Goal: Information Seeking & Learning: Learn about a topic

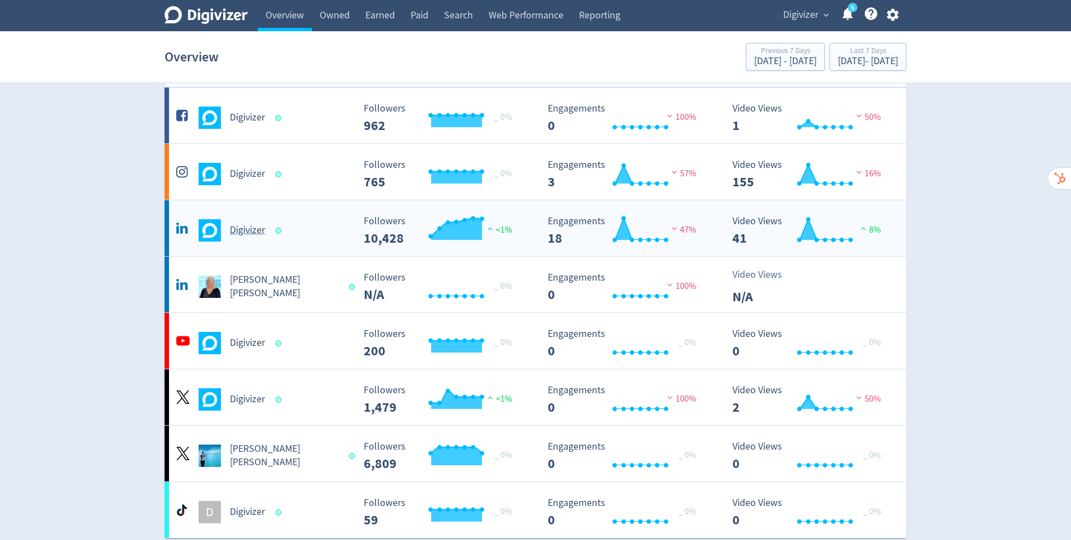
scroll to position [41, 0]
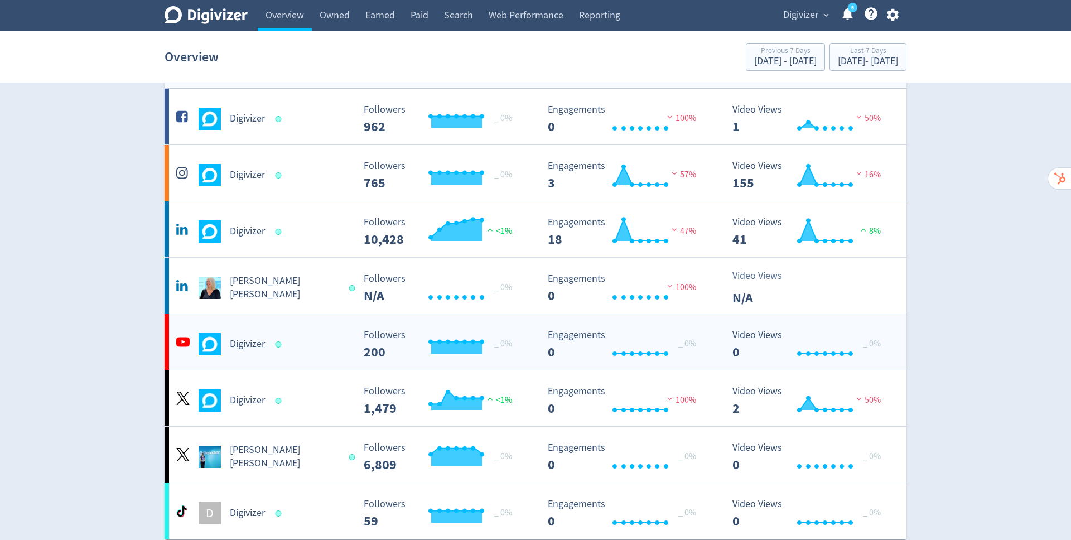
click at [243, 346] on h5 "Digivizer" at bounding box center [247, 344] width 35 height 13
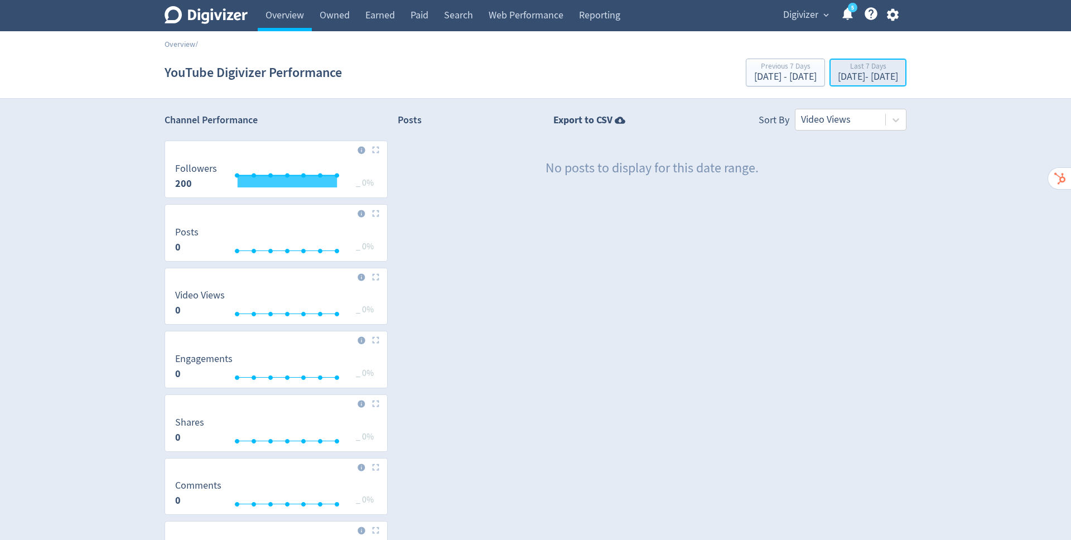
click at [838, 73] on div "[DATE] - [DATE]" at bounding box center [868, 77] width 60 height 10
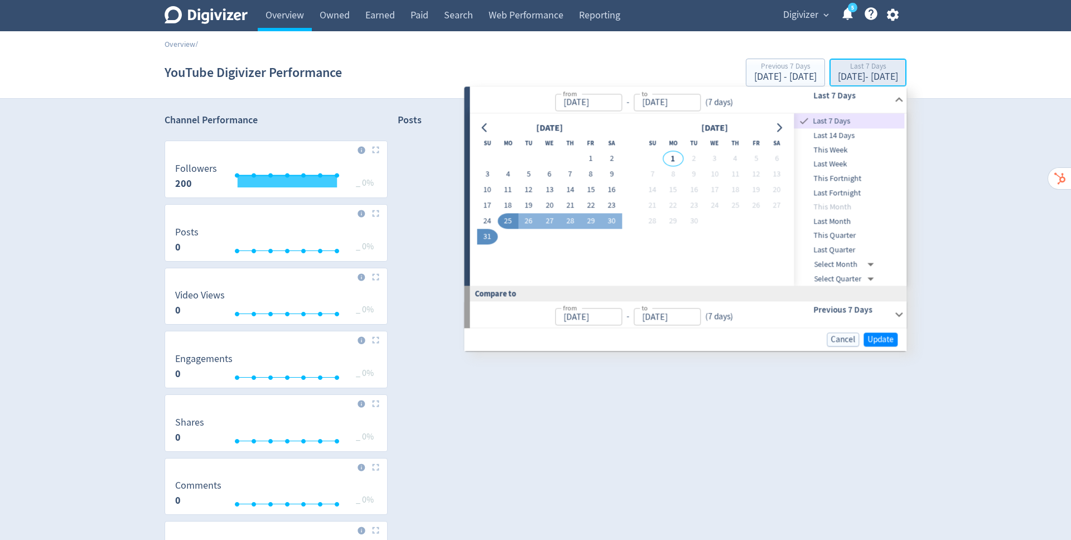
type input "[DATE]"
click at [485, 127] on icon "Go to previous month" at bounding box center [484, 127] width 9 height 9
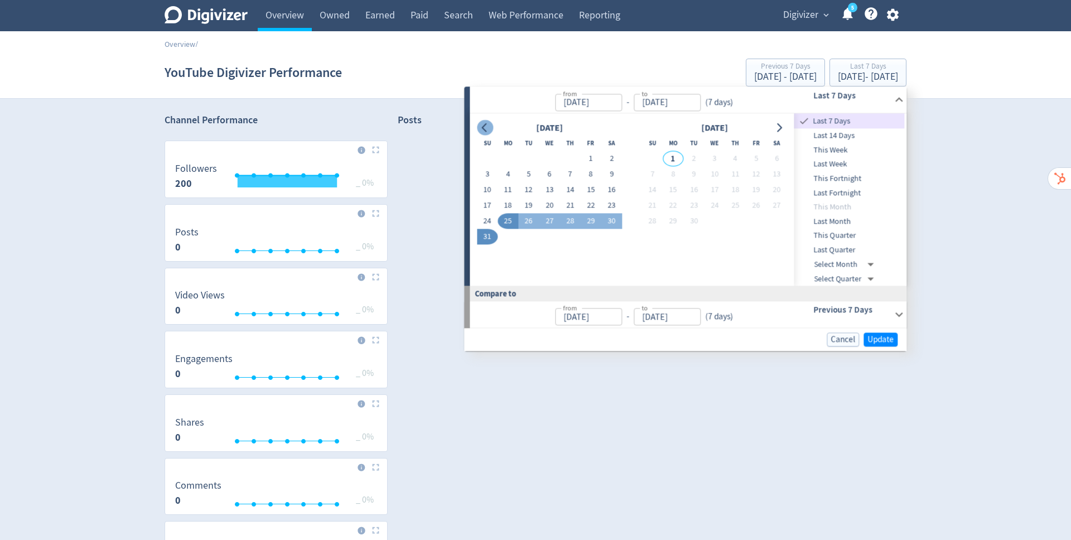
click at [485, 127] on icon "Go to previous month" at bounding box center [484, 127] width 9 height 9
click at [532, 156] on button "1" at bounding box center [528, 159] width 21 height 16
type input "[DATE]"
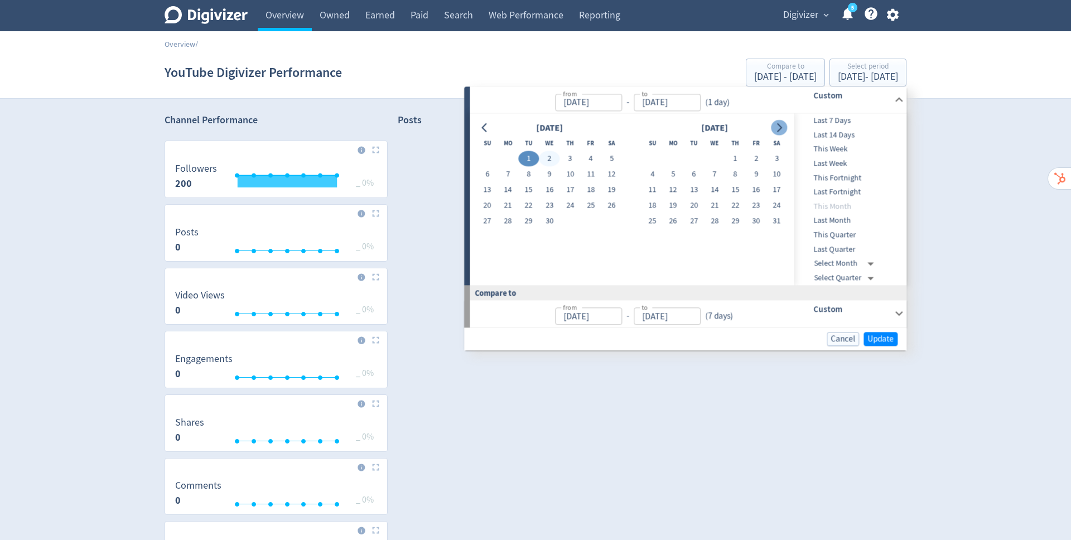
click at [780, 127] on icon "Go to next month" at bounding box center [779, 127] width 5 height 9
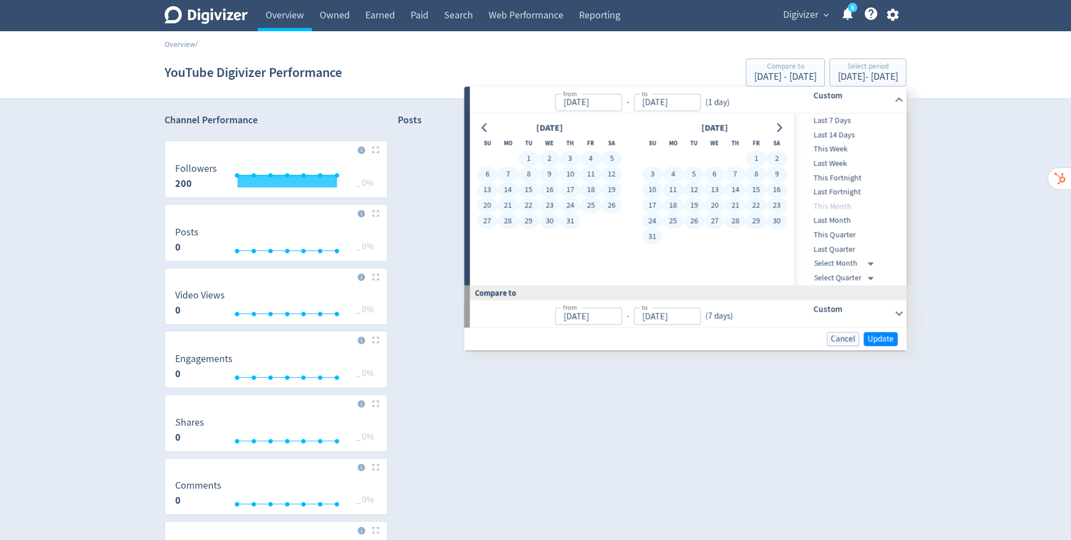
click at [652, 235] on button "31" at bounding box center [652, 237] width 21 height 16
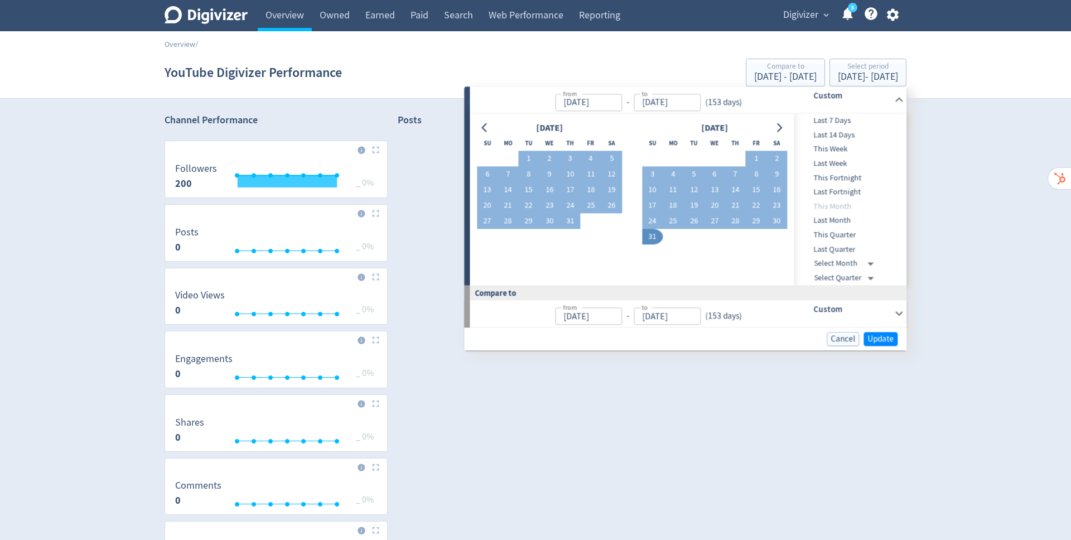
type input "[DATE]"
click at [875, 337] on span "Update" at bounding box center [881, 339] width 26 height 8
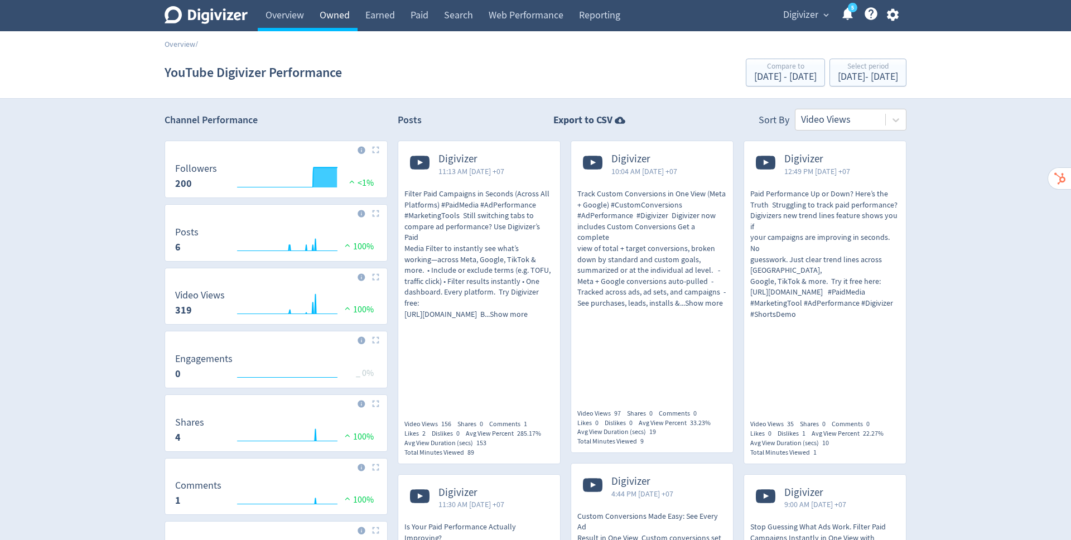
click at [328, 13] on link "Owned" at bounding box center [335, 15] width 46 height 31
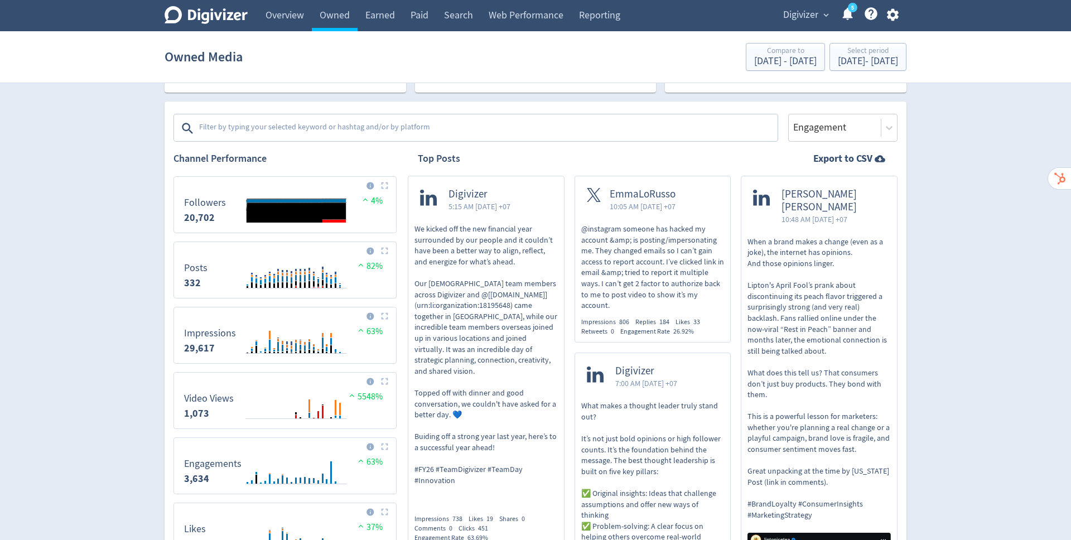
scroll to position [331, 0]
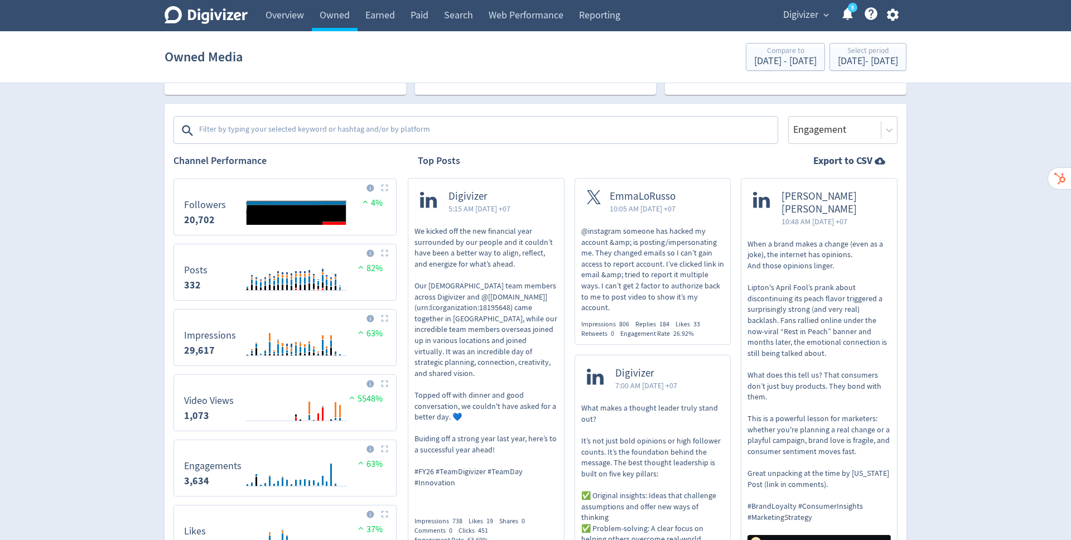
click at [314, 127] on textarea at bounding box center [487, 130] width 579 height 22
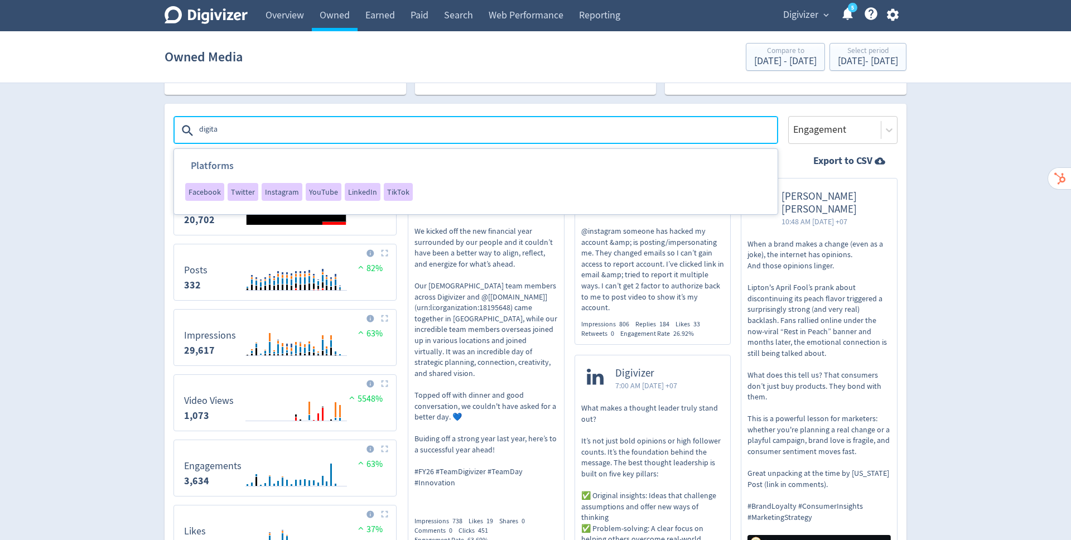
type textarea "digital"
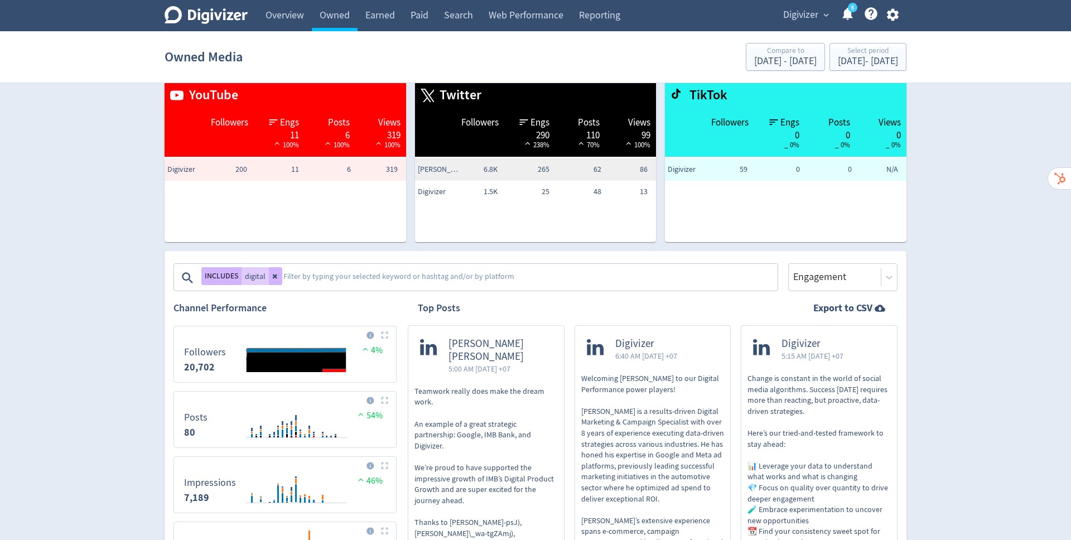
scroll to position [231, 0]
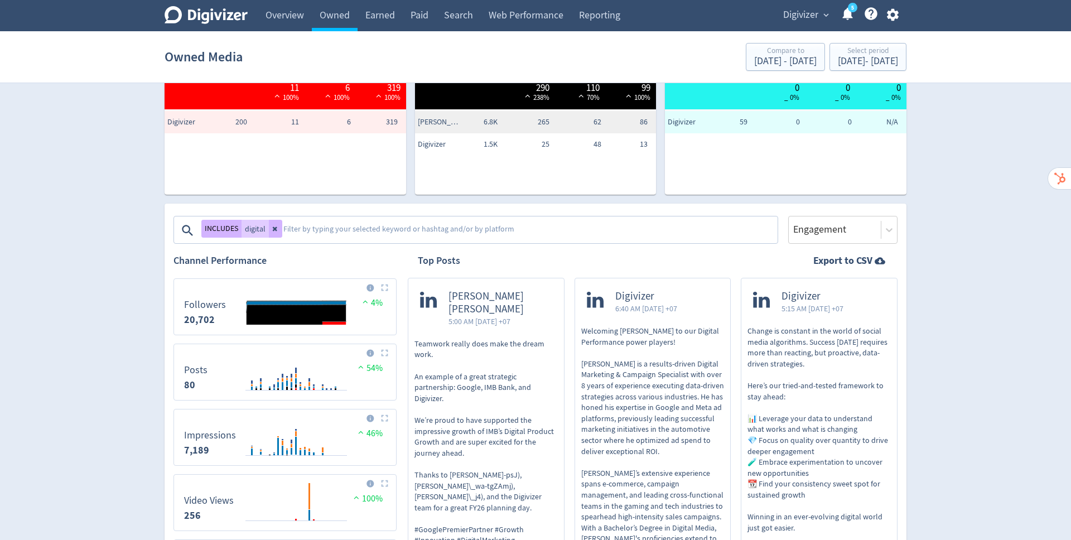
click at [302, 230] on textarea at bounding box center [529, 230] width 494 height 22
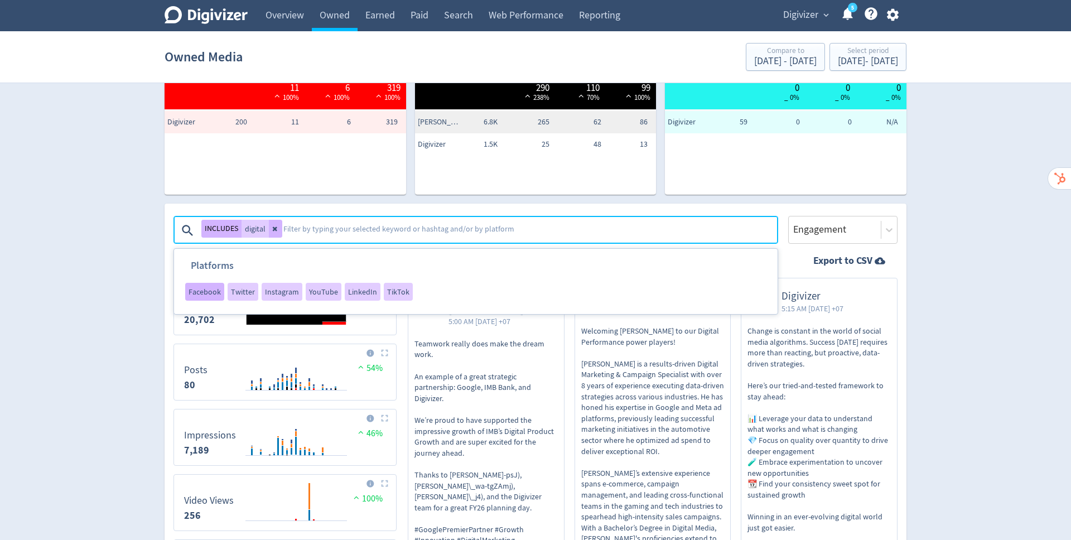
click at [203, 293] on span "Facebook" at bounding box center [205, 292] width 32 height 8
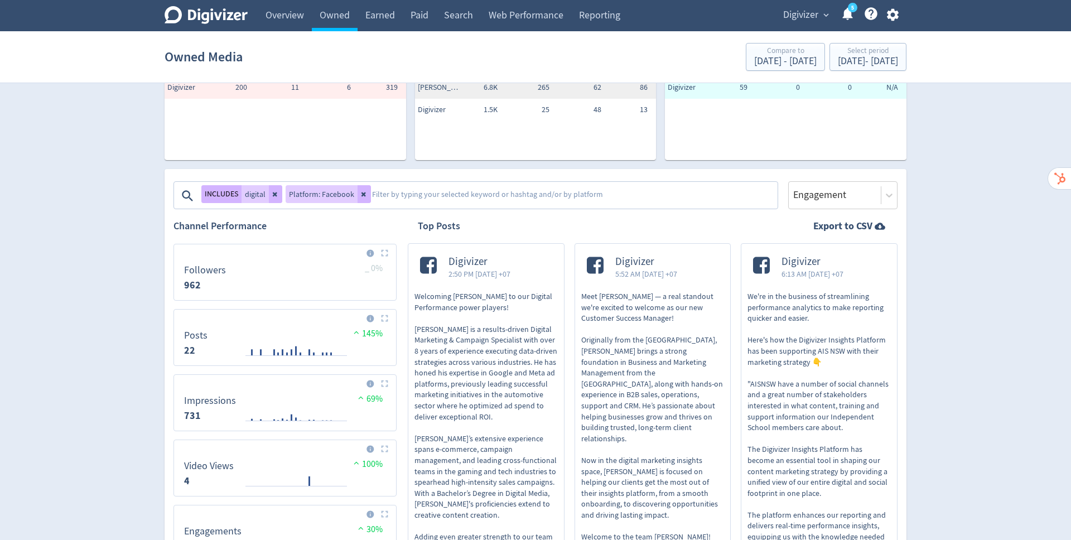
scroll to position [291, 0]
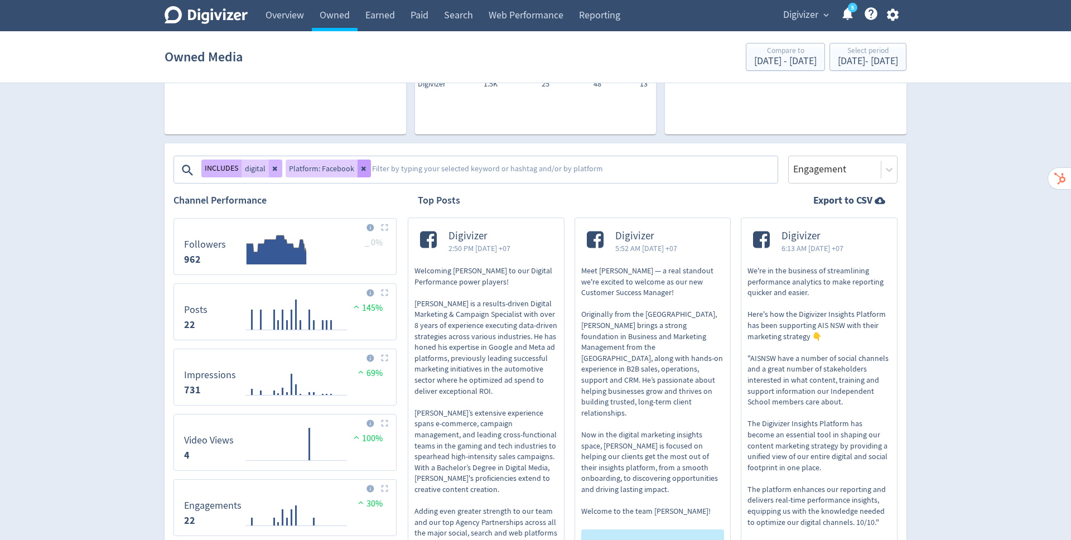
click at [361, 170] on icon at bounding box center [364, 168] width 7 height 7
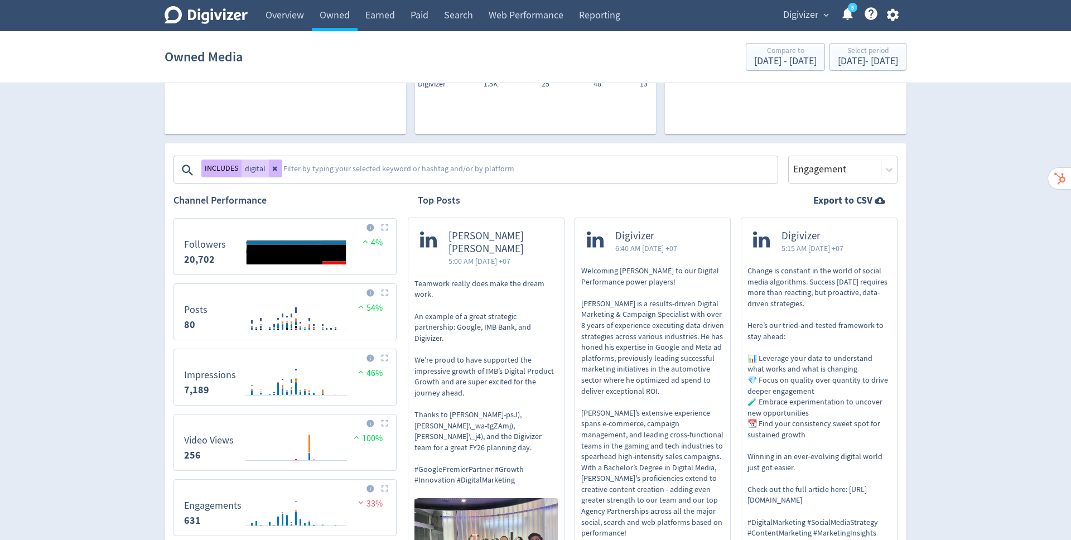
click at [341, 168] on textarea at bounding box center [529, 170] width 494 height 22
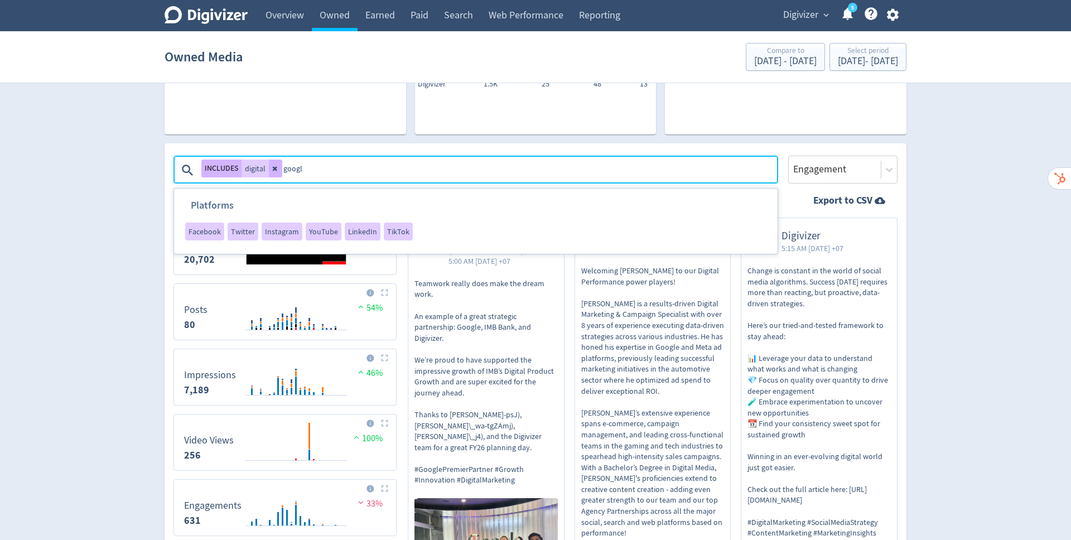
type textarea "google"
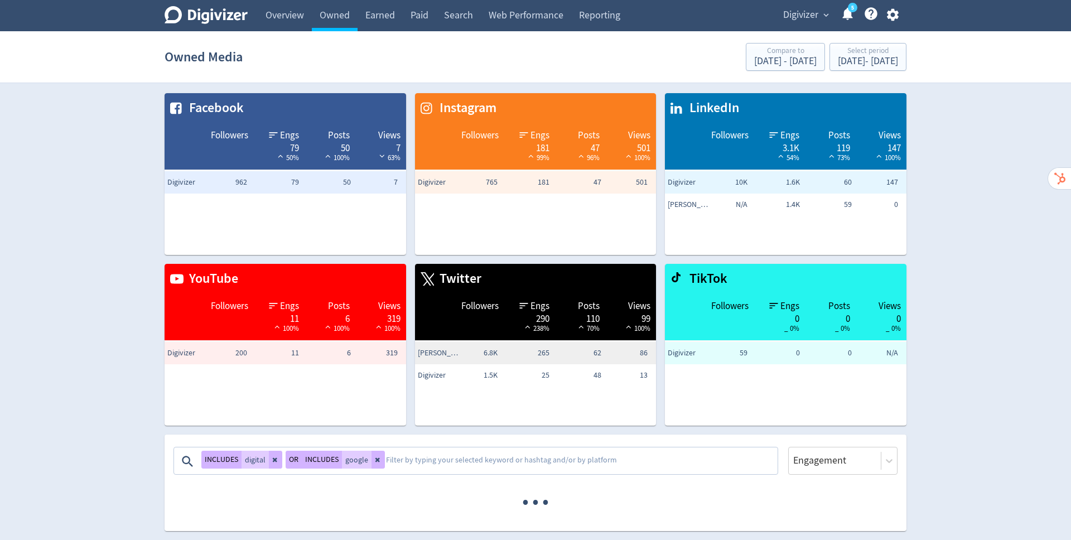
scroll to position [0, 0]
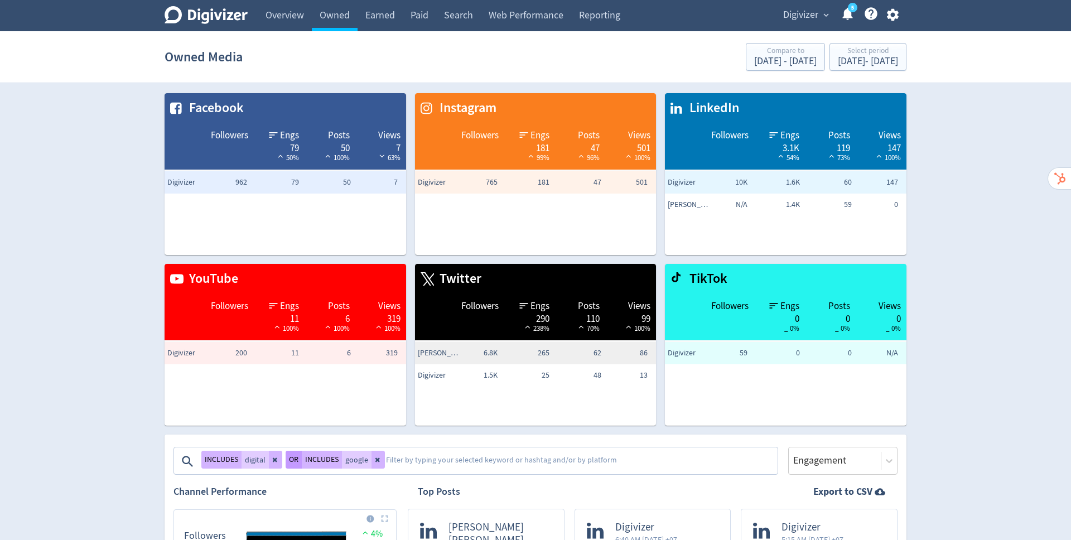
click at [291, 459] on button "OR" at bounding box center [294, 460] width 16 height 18
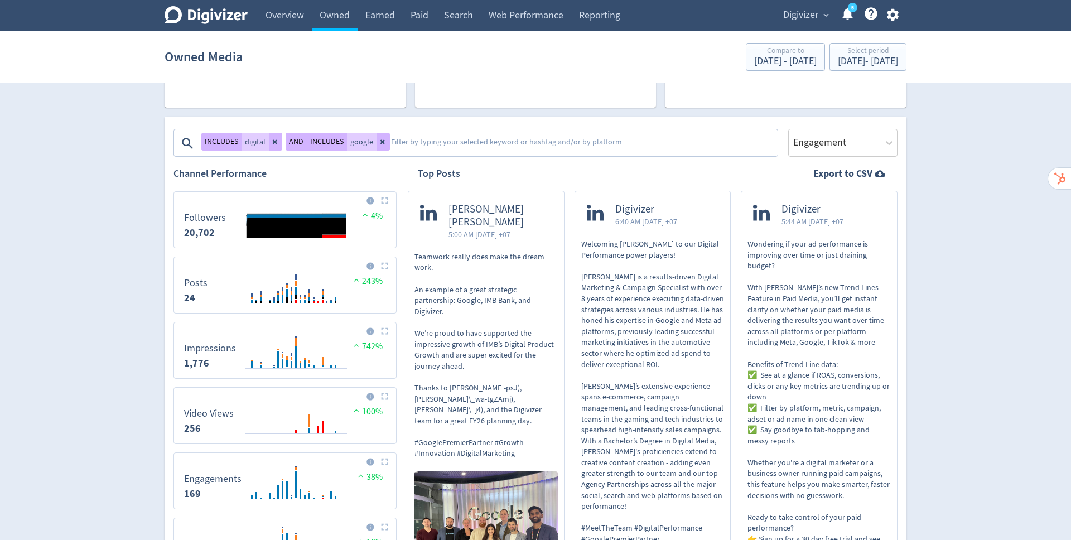
scroll to position [305, 0]
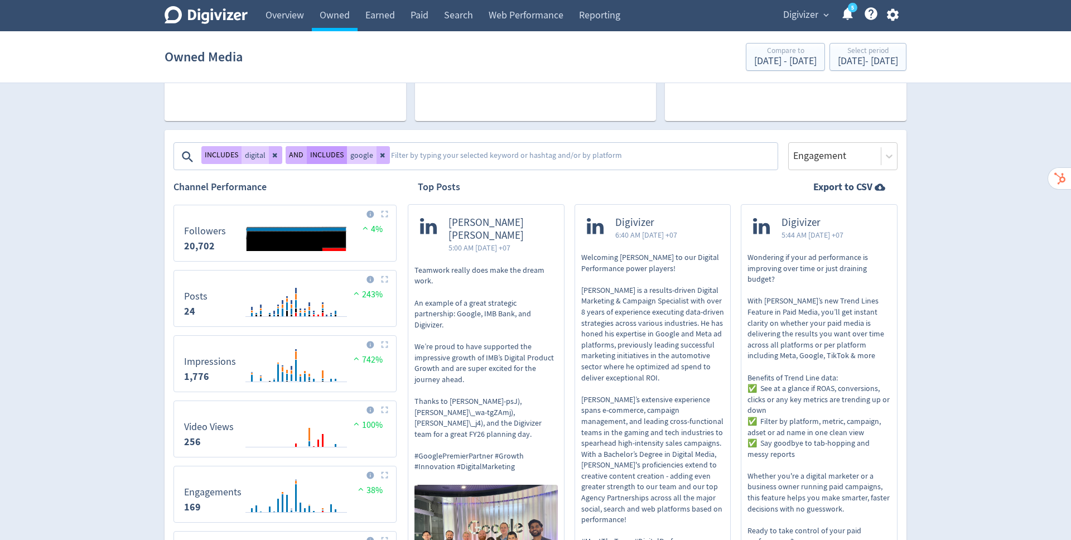
click at [322, 158] on button "INCLUDES" at bounding box center [327, 155] width 40 height 18
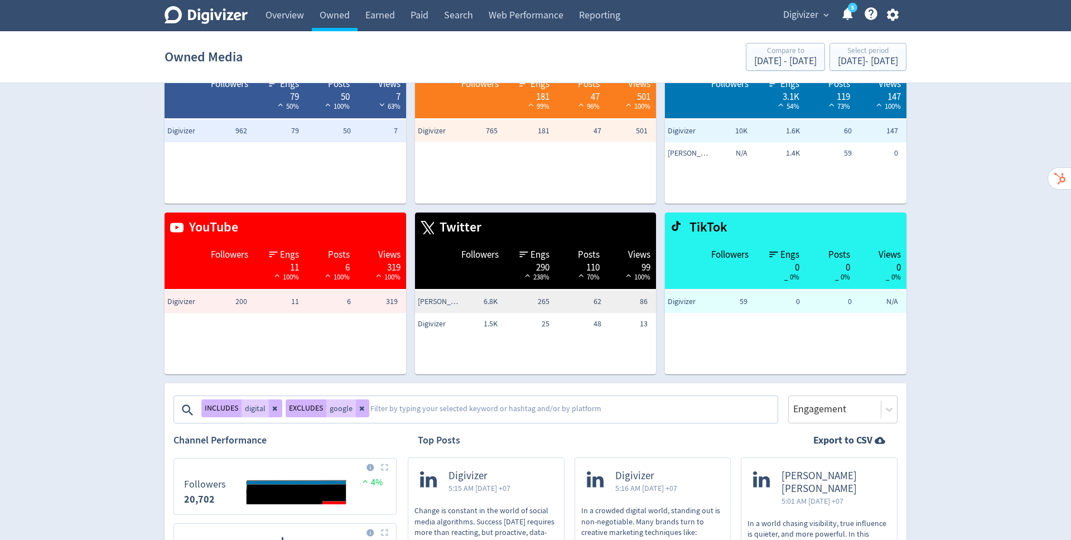
scroll to position [0, 0]
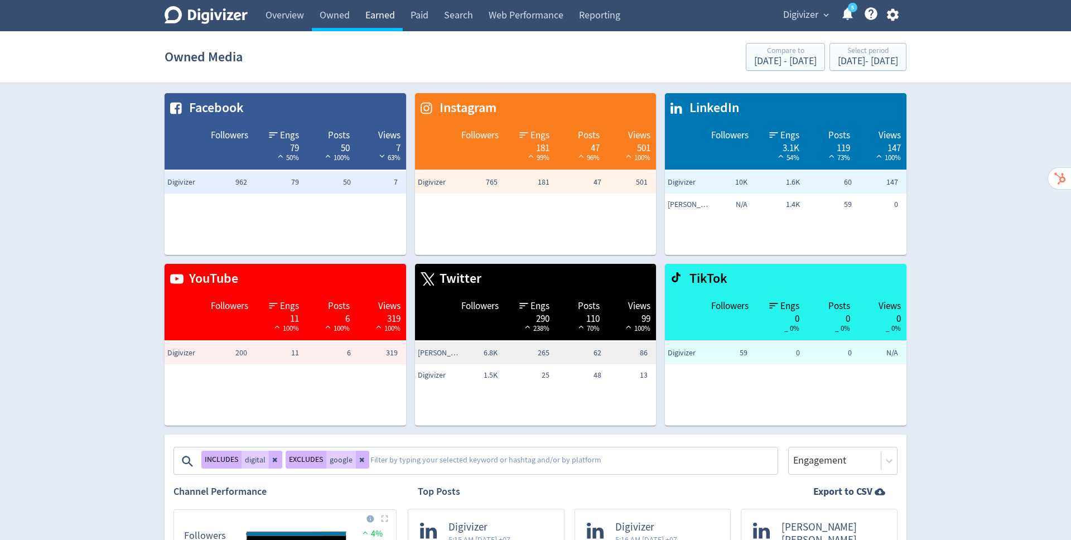
click at [375, 11] on link "Earned" at bounding box center [380, 15] width 45 height 31
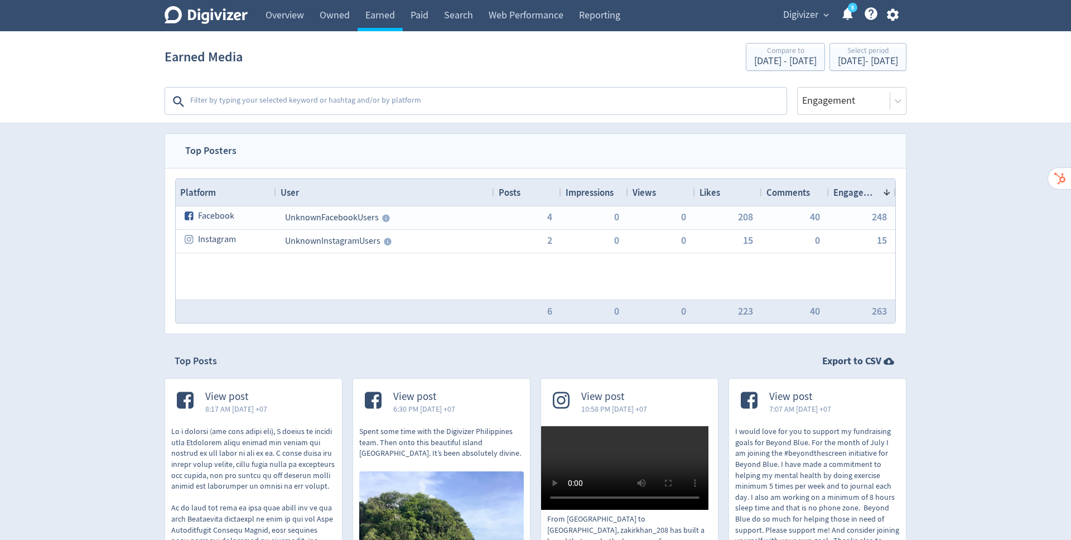
click at [377, 100] on textarea at bounding box center [487, 101] width 596 height 22
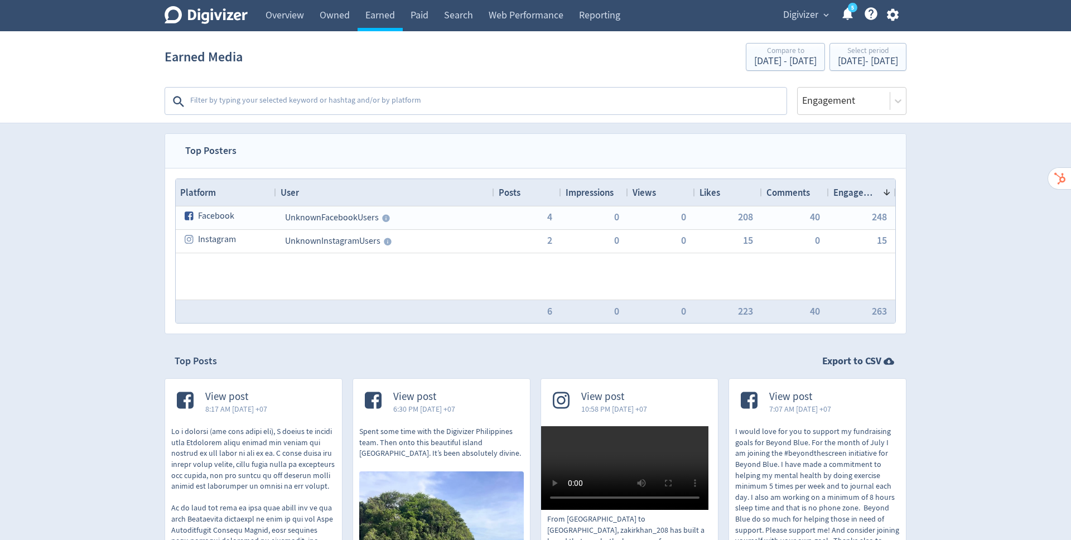
click at [807, 16] on span "Digivizer" at bounding box center [800, 15] width 35 height 18
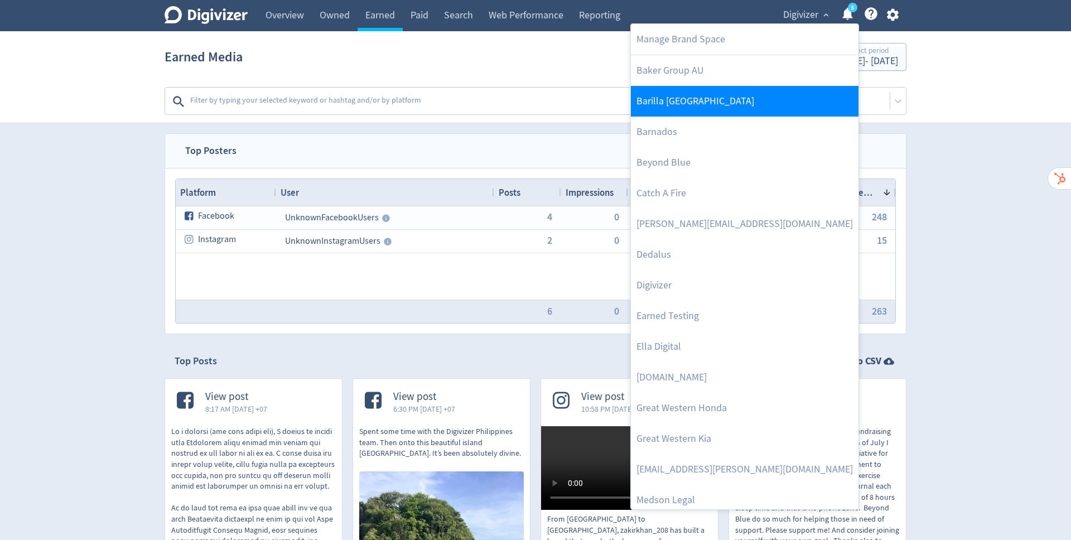
click at [741, 99] on link "Barilla [GEOGRAPHIC_DATA]" at bounding box center [745, 101] width 228 height 31
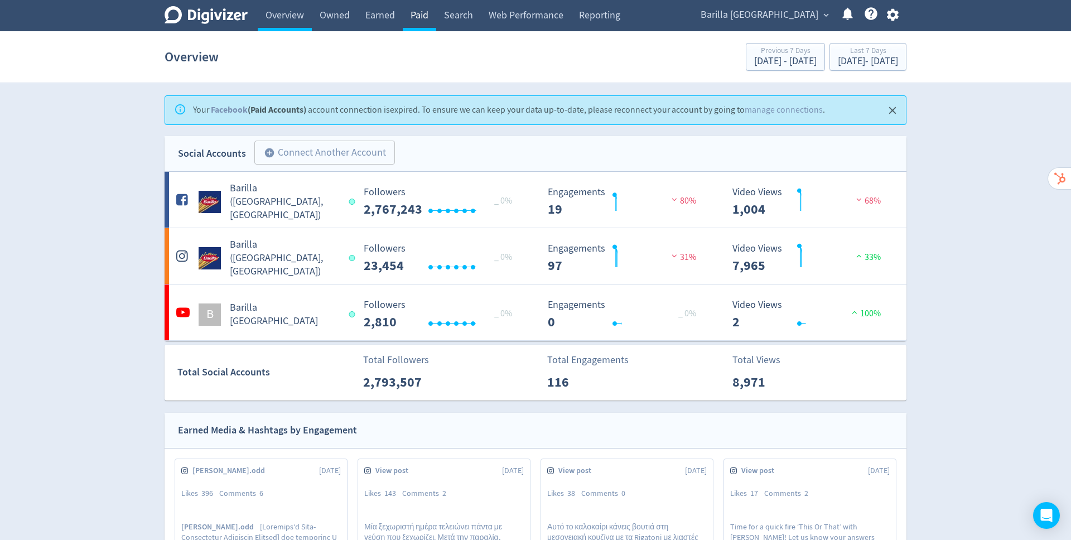
click at [417, 18] on link "Paid" at bounding box center [419, 15] width 33 height 31
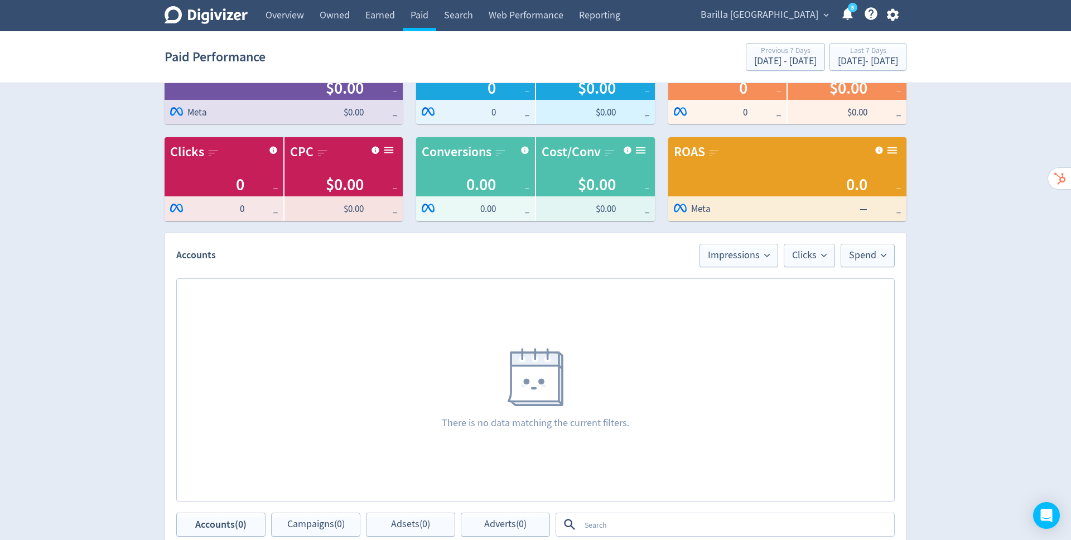
scroll to position [80, 0]
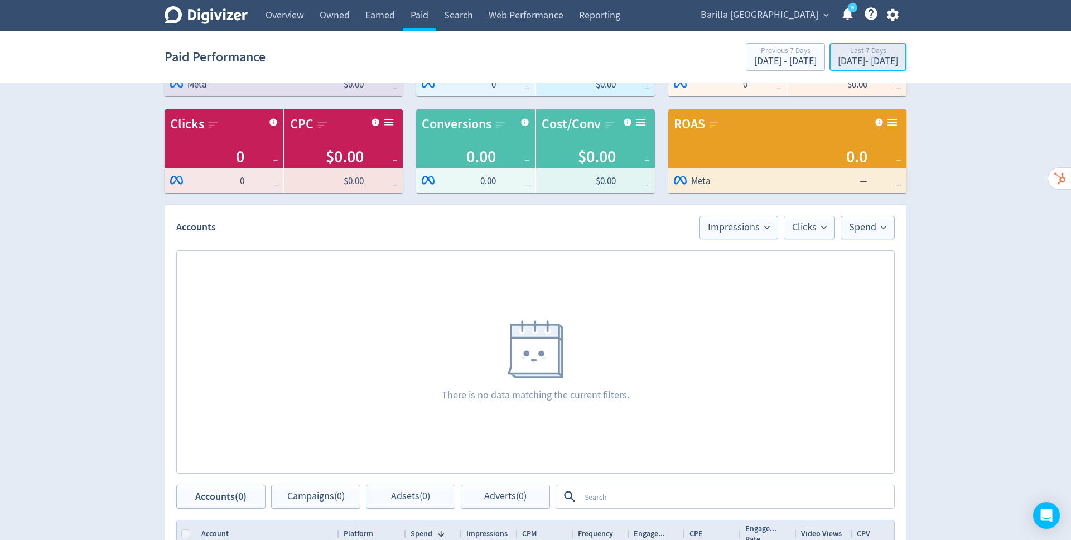
click at [840, 59] on div "[DATE] - [DATE]" at bounding box center [868, 61] width 60 height 10
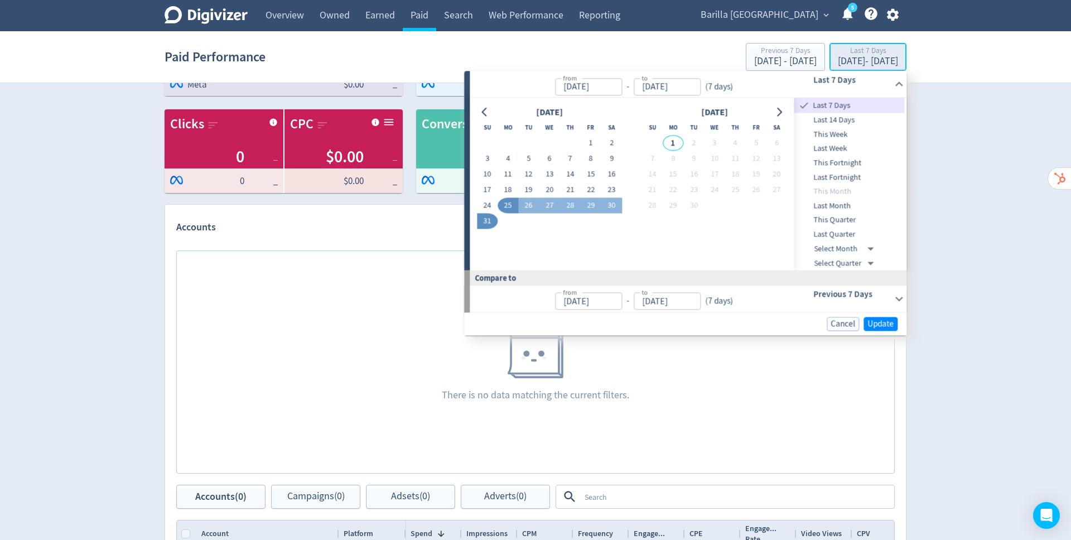
type input "[DATE]"
click at [483, 111] on icon "Go to previous month" at bounding box center [484, 112] width 5 height 9
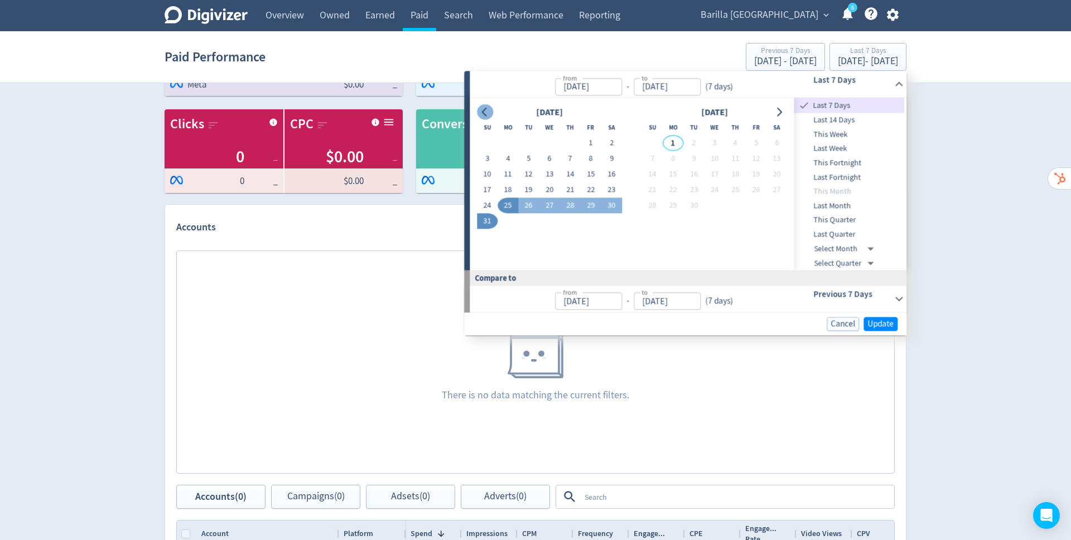
click at [483, 110] on icon "Go to previous month" at bounding box center [484, 112] width 5 height 9
click at [560, 142] on button "1" at bounding box center [570, 144] width 21 height 16
type input "[DATE]"
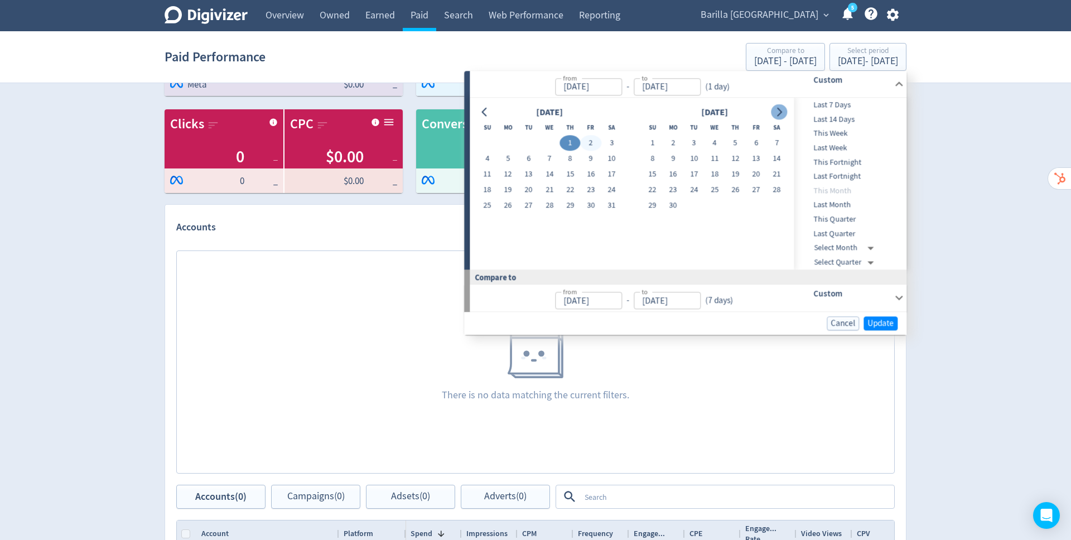
click at [783, 109] on icon "Go to next month" at bounding box center [779, 112] width 9 height 9
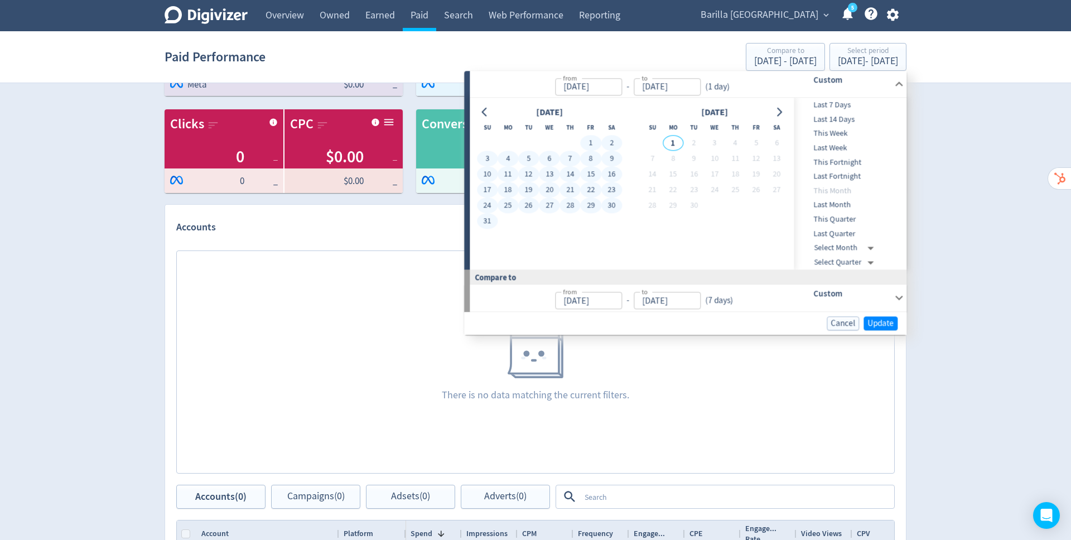
click at [481, 218] on button "31" at bounding box center [487, 222] width 21 height 16
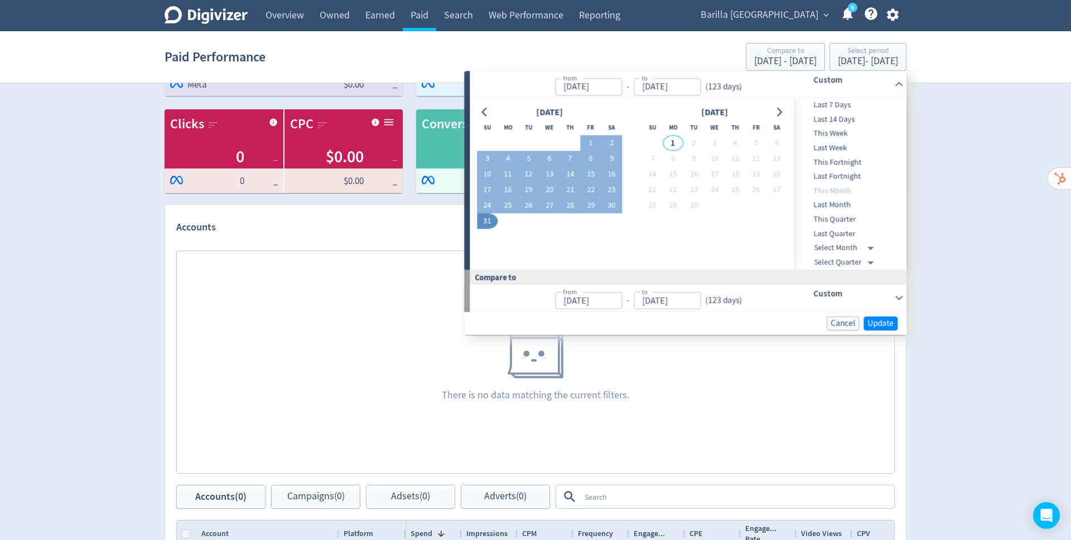
type input "[DATE]"
click at [874, 326] on span "Update" at bounding box center [881, 323] width 26 height 8
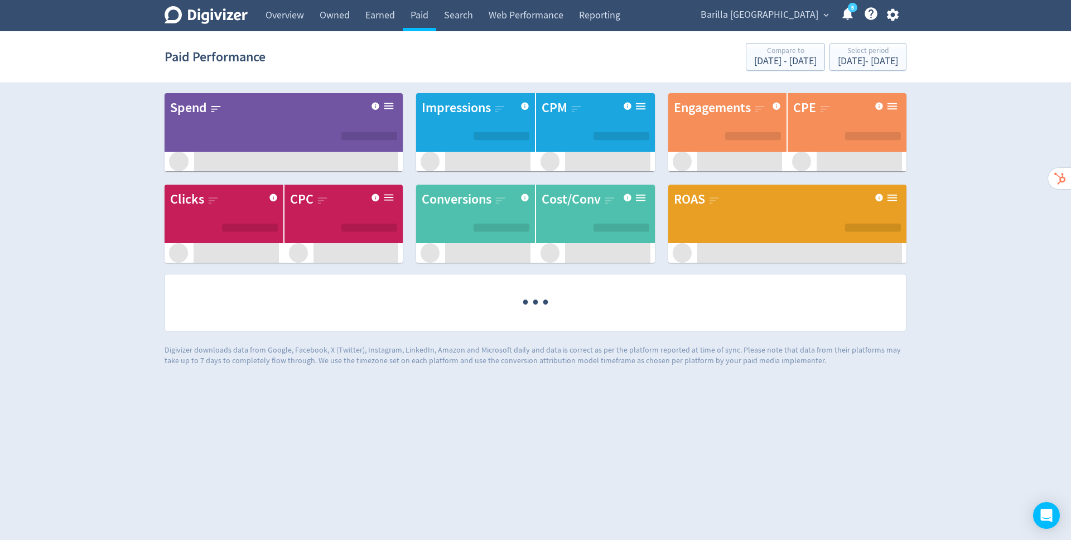
scroll to position [0, 0]
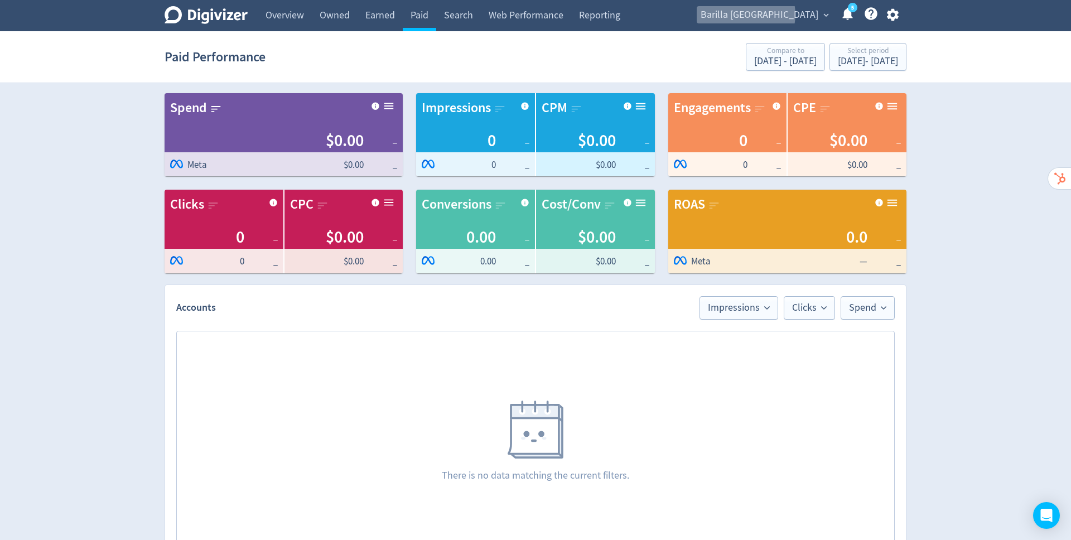
click at [797, 15] on span "Barilla [GEOGRAPHIC_DATA]" at bounding box center [760, 15] width 118 height 18
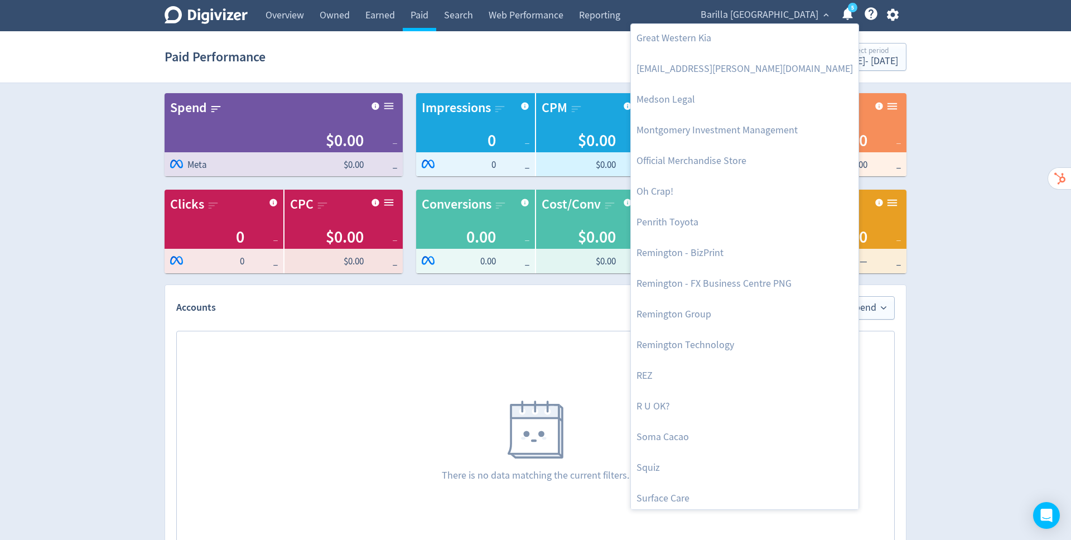
scroll to position [466, 0]
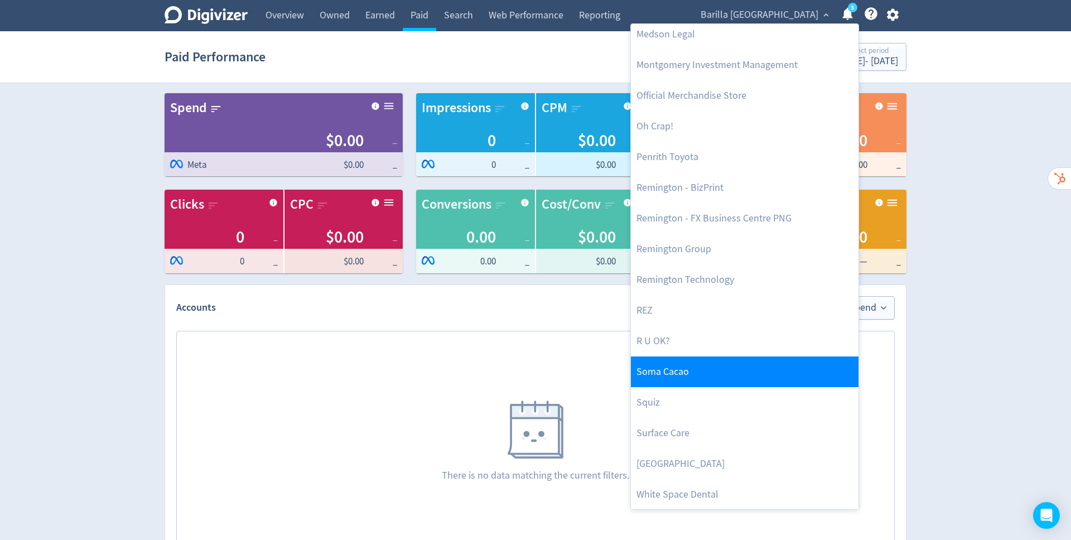
click at [696, 368] on link "Soma Cacao" at bounding box center [745, 371] width 228 height 31
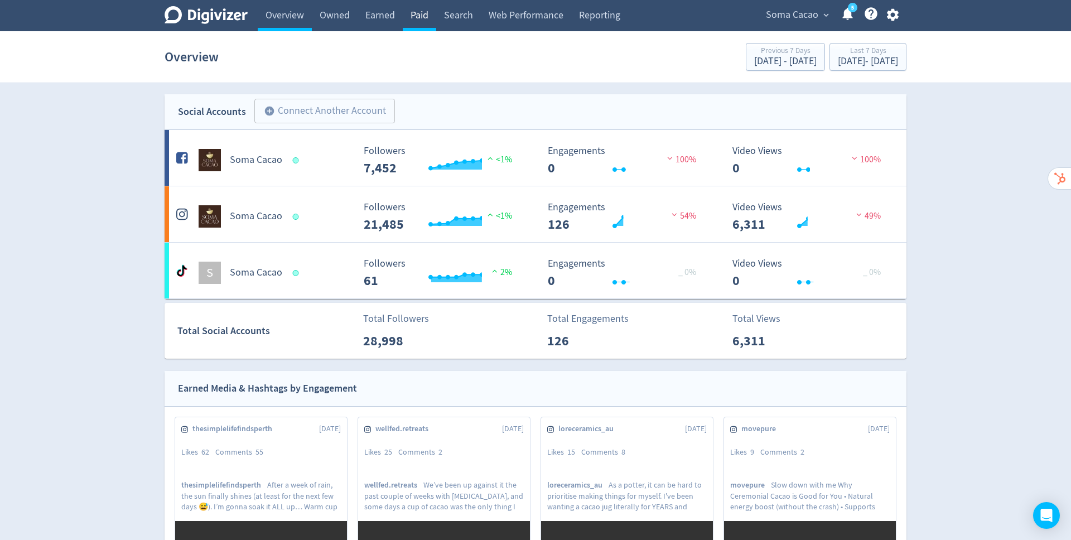
click at [420, 15] on link "Paid" at bounding box center [419, 15] width 33 height 31
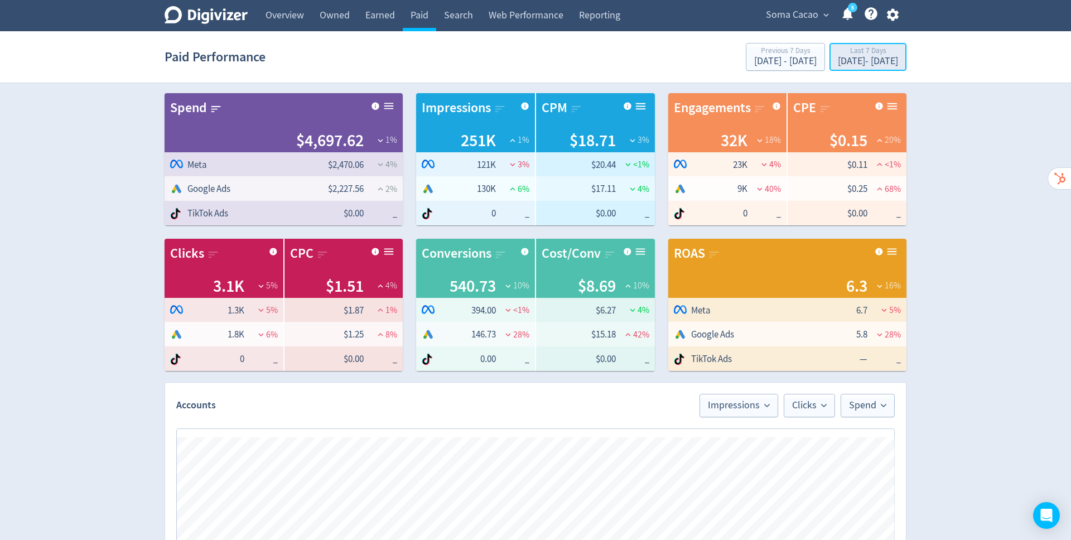
click at [841, 55] on div "Last 7 Days" at bounding box center [868, 51] width 60 height 9
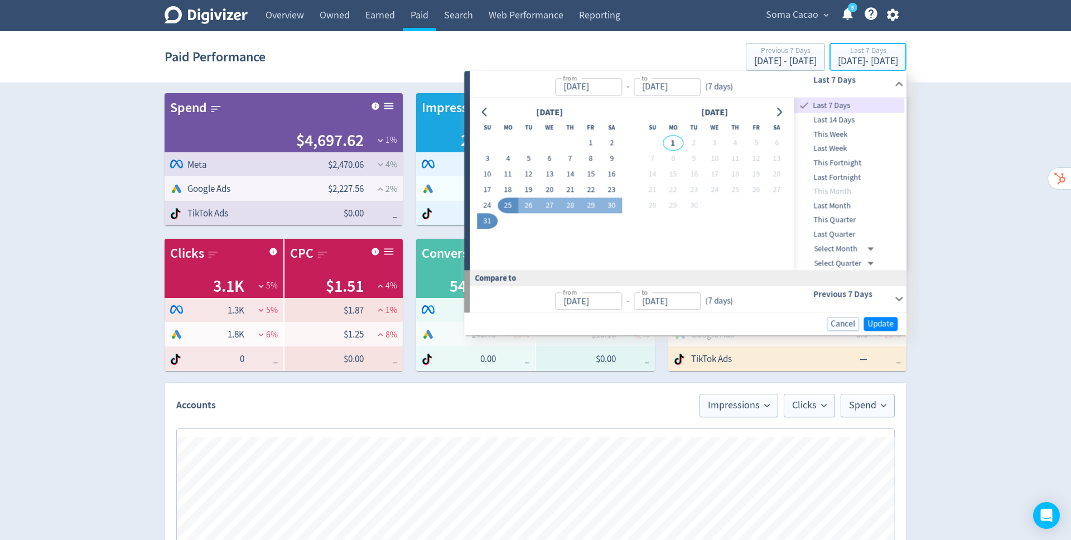
type input "[DATE]"
click at [594, 139] on button "1" at bounding box center [591, 144] width 21 height 16
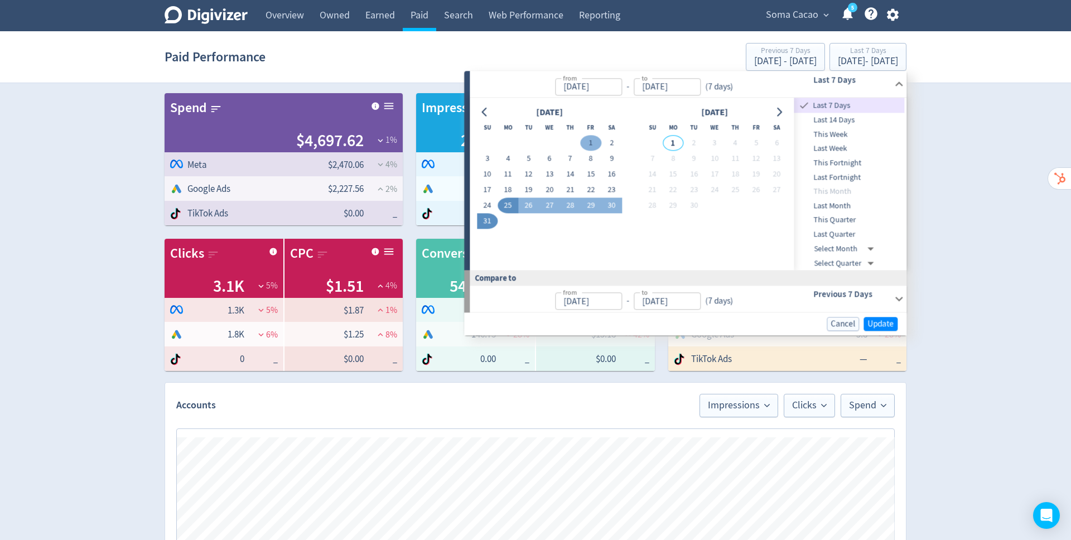
type input "[DATE]"
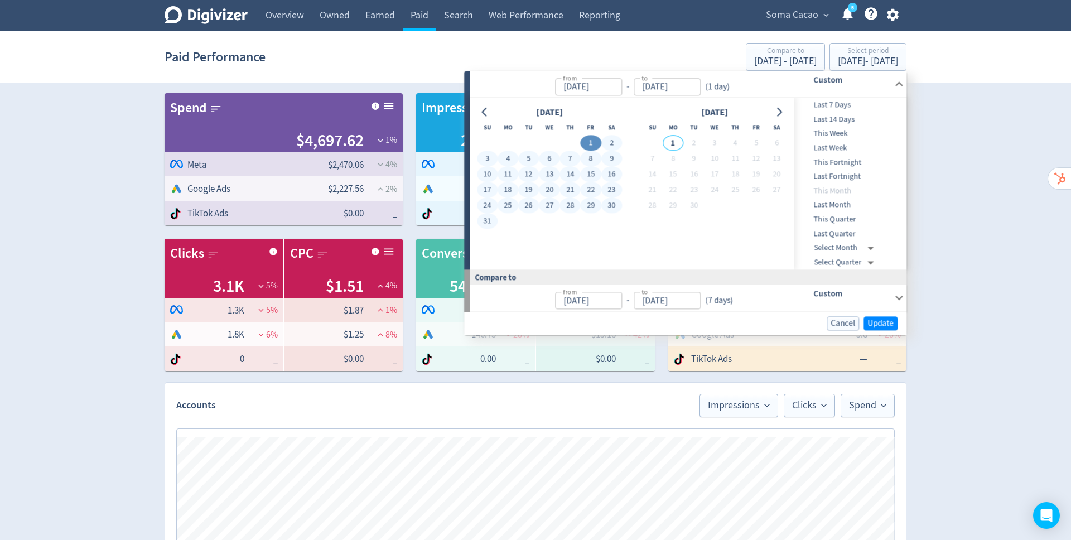
click at [486, 218] on button "31" at bounding box center [487, 222] width 21 height 16
type input "[DATE]"
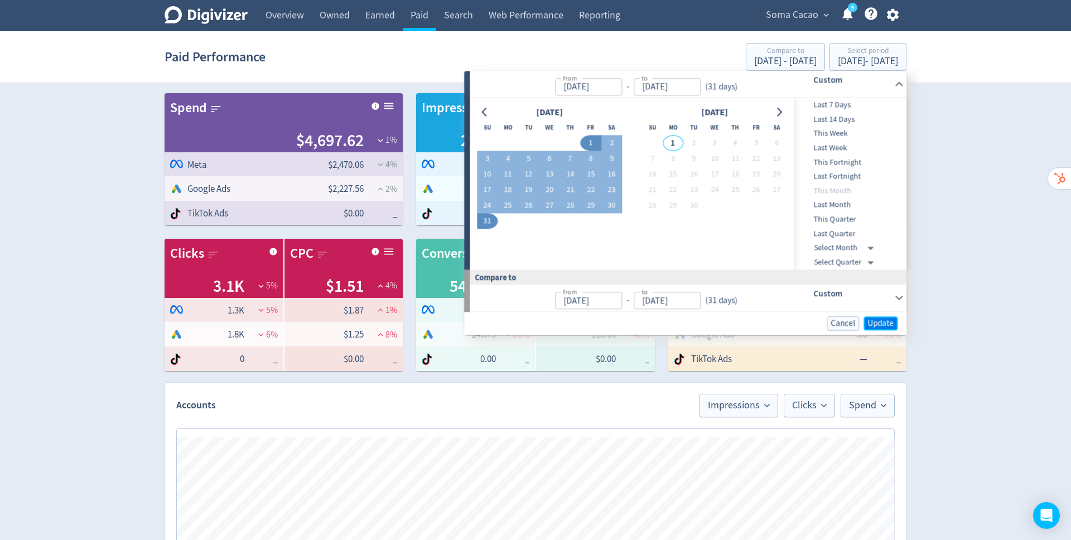
click at [885, 325] on span "Update" at bounding box center [881, 323] width 26 height 8
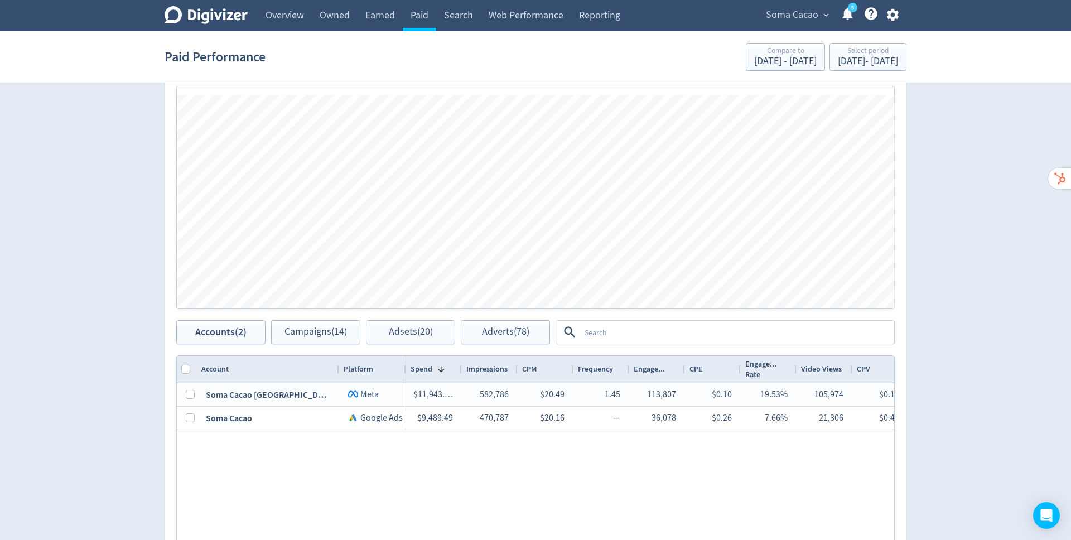
scroll to position [344, 0]
click at [320, 332] on span "Campaigns (14)" at bounding box center [316, 330] width 62 height 11
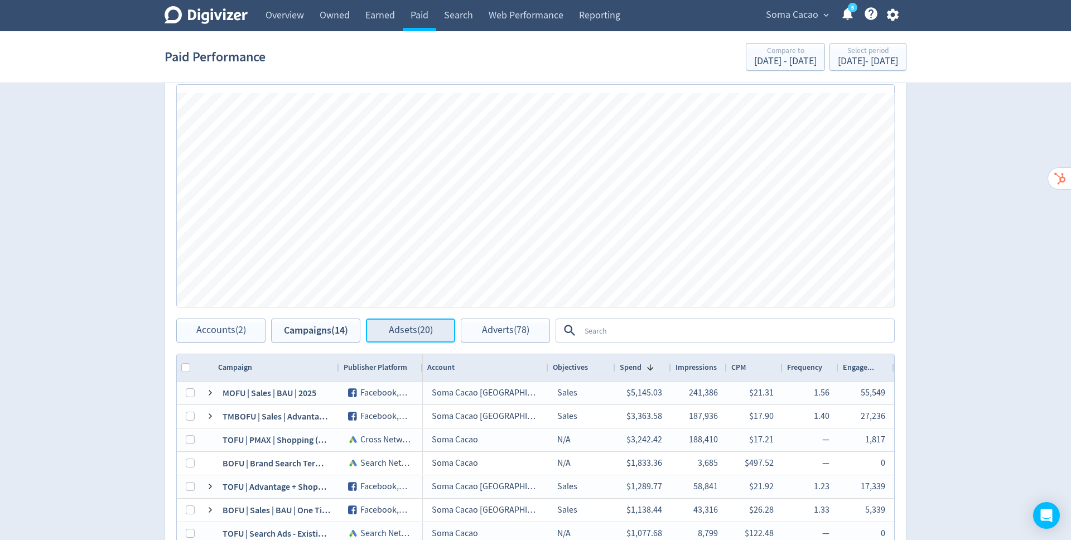
click at [422, 337] on button "Adsets (20)" at bounding box center [410, 331] width 89 height 24
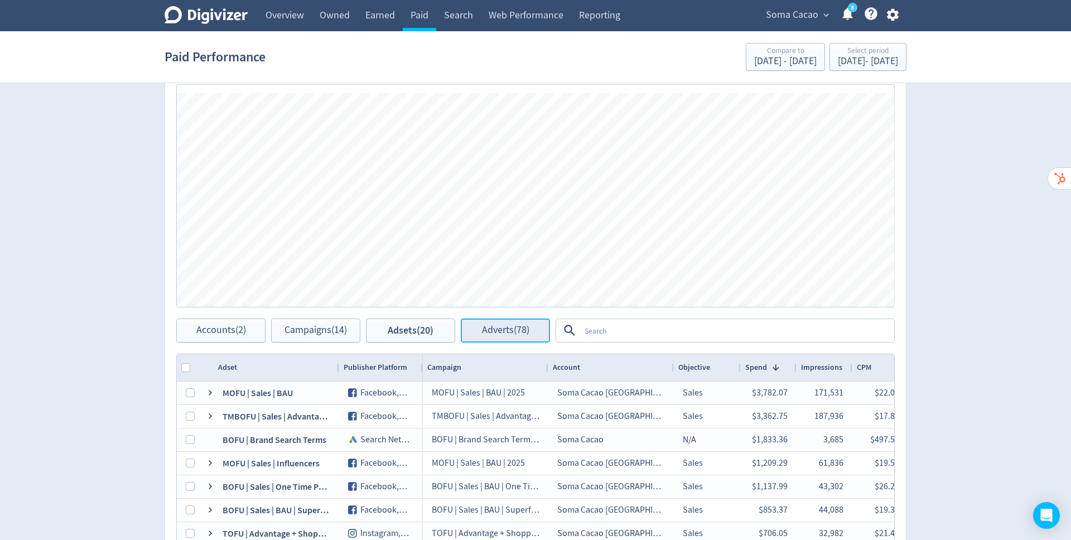
click at [513, 333] on span "Adverts (78)" at bounding box center [505, 330] width 47 height 11
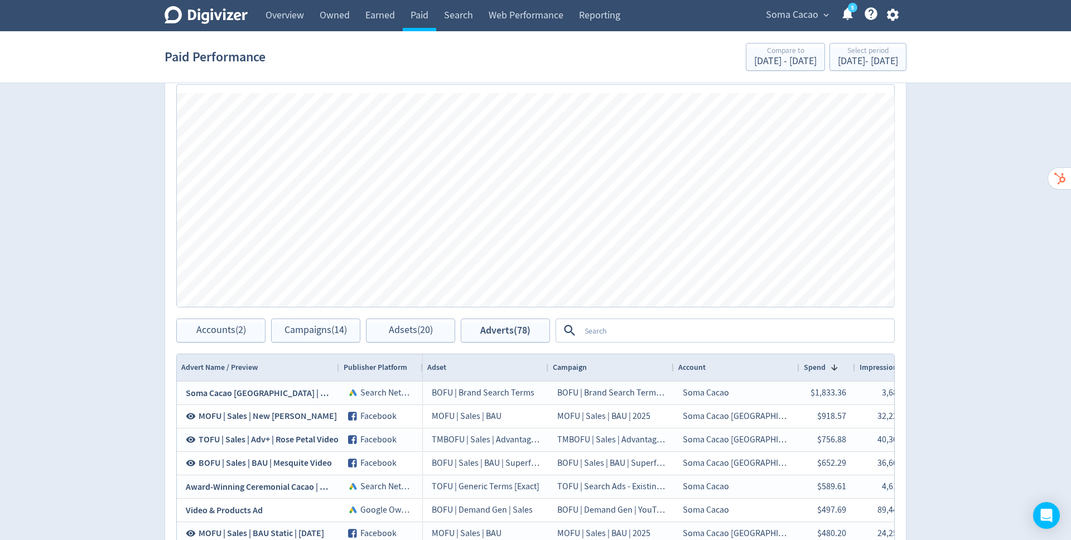
click at [647, 327] on textarea at bounding box center [736, 330] width 313 height 21
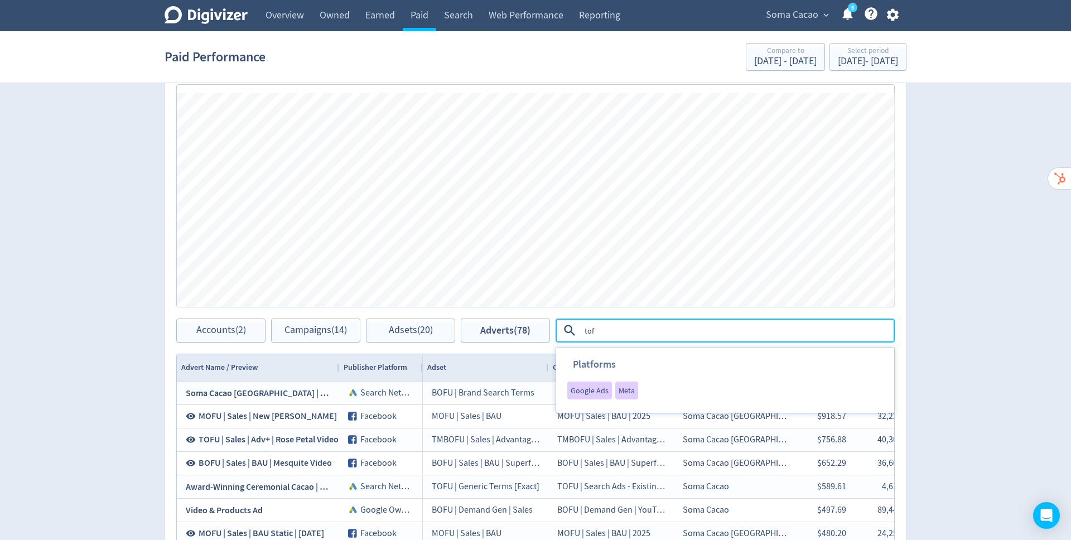
type textarea "tofu"
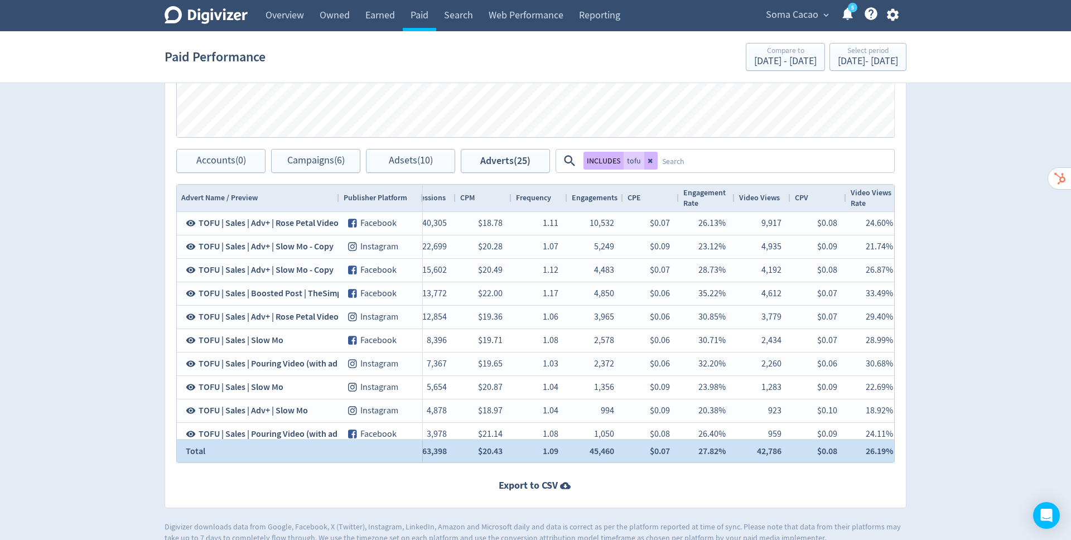
scroll to position [0, 456]
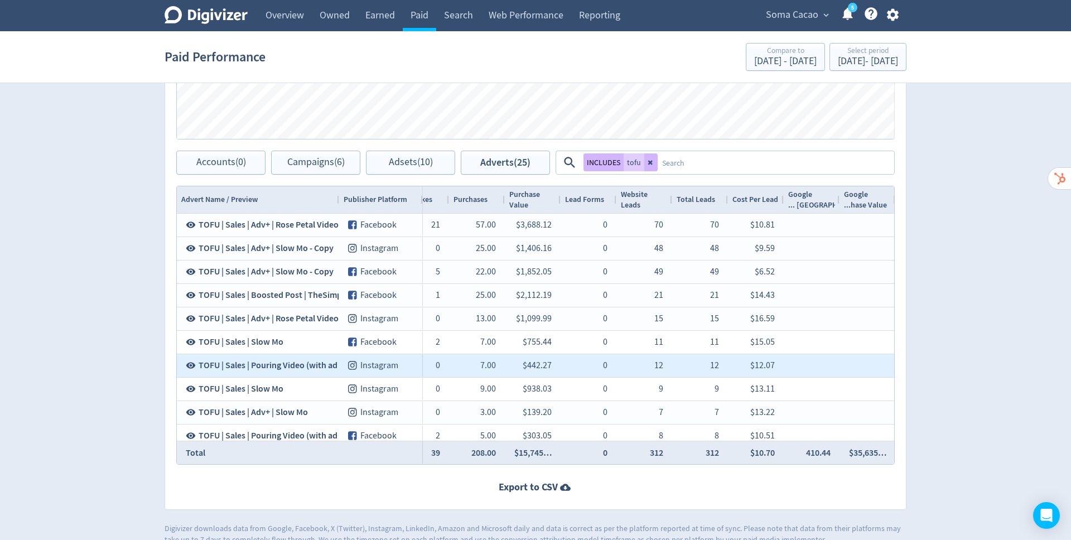
click at [714, 374] on div "12" at bounding box center [714, 366] width 9 height 22
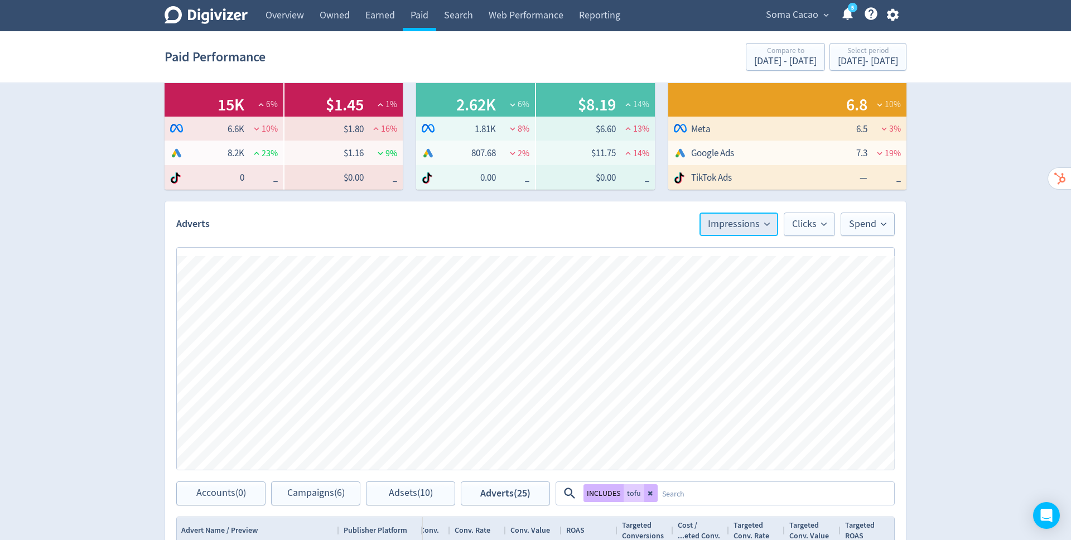
click at [755, 220] on span "Impressions" at bounding box center [739, 224] width 62 height 10
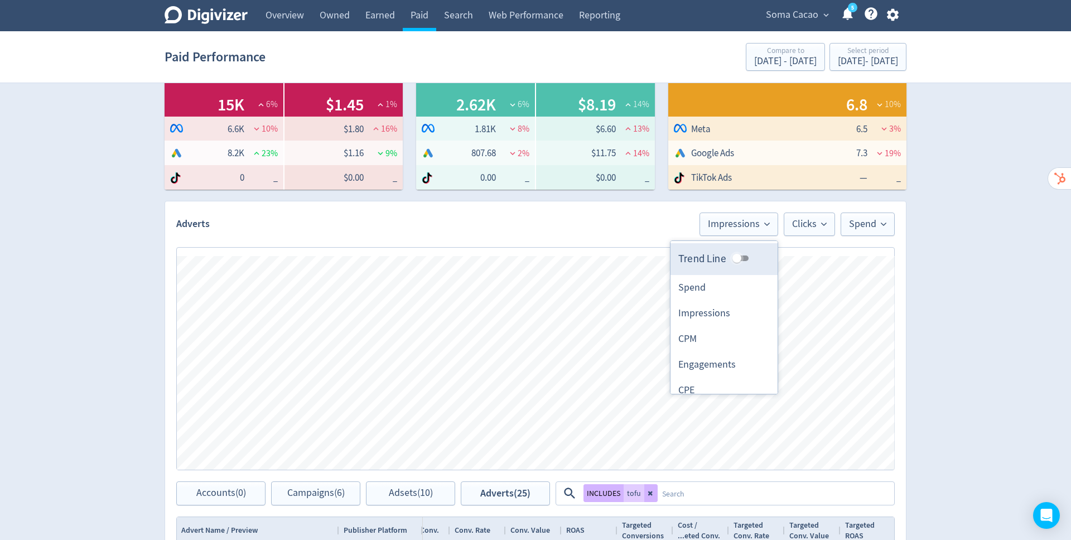
click at [741, 256] on input "Trend Line" at bounding box center [737, 258] width 40 height 13
checkbox input "true"
click at [810, 225] on span "Clicks" at bounding box center [809, 224] width 35 height 10
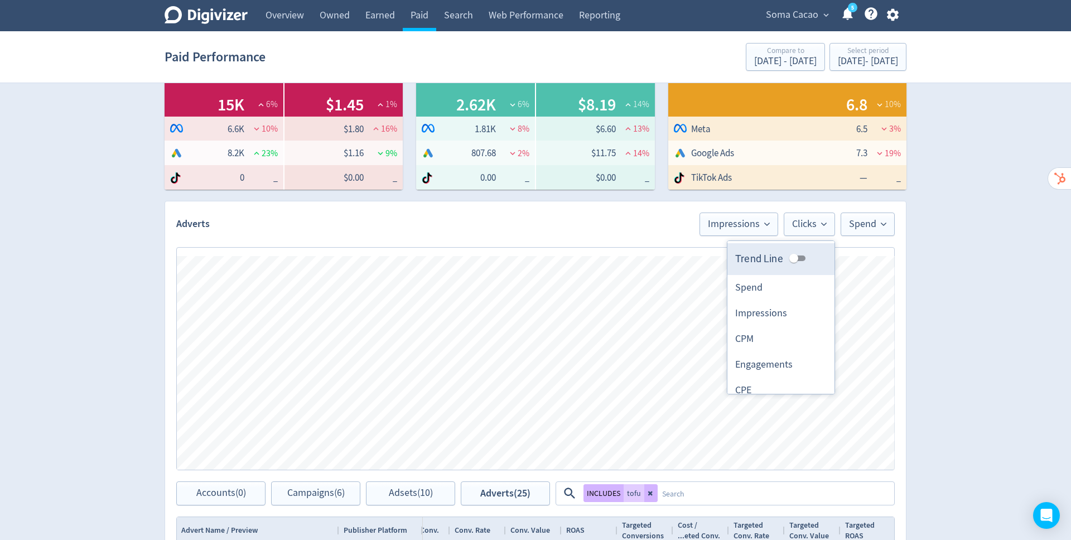
click at [795, 262] on input "Trend Line" at bounding box center [794, 258] width 40 height 13
checkbox input "true"
click at [878, 221] on span "Spend" at bounding box center [867, 224] width 37 height 10
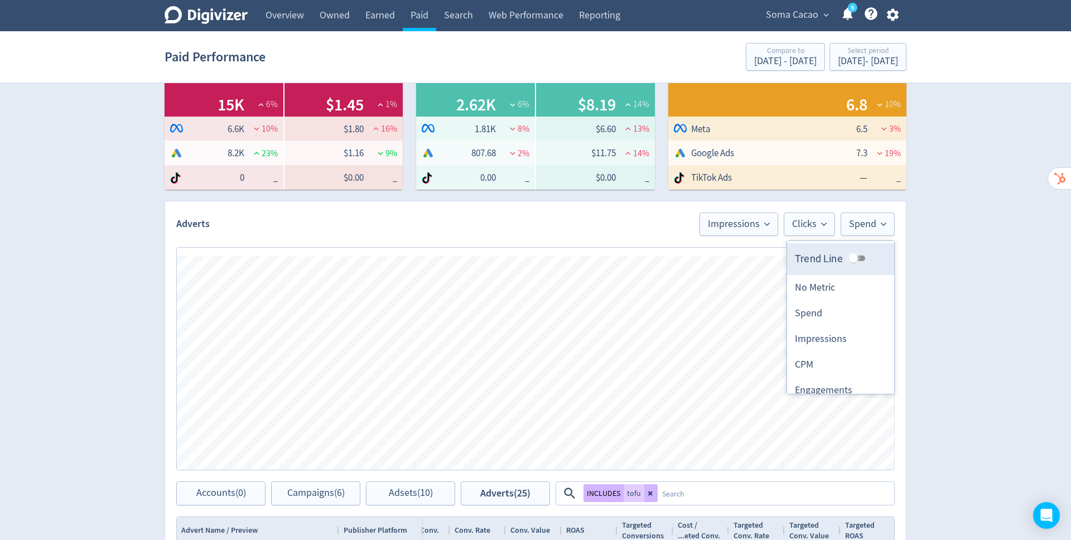
click at [852, 257] on input "Trend Line" at bounding box center [853, 258] width 40 height 13
checkbox input "true"
click at [977, 301] on div "Digivizer Logo [PERSON_NAME] Logo Overview Owned Earned Paid Search Web Perform…" at bounding box center [535, 347] width 1071 height 1057
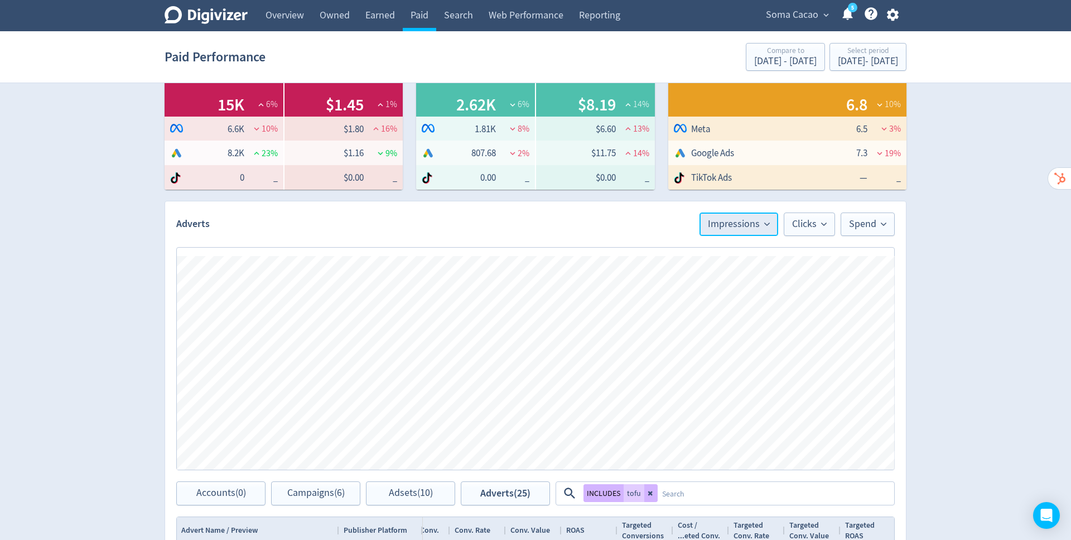
click at [764, 219] on span "Impressions" at bounding box center [739, 224] width 62 height 10
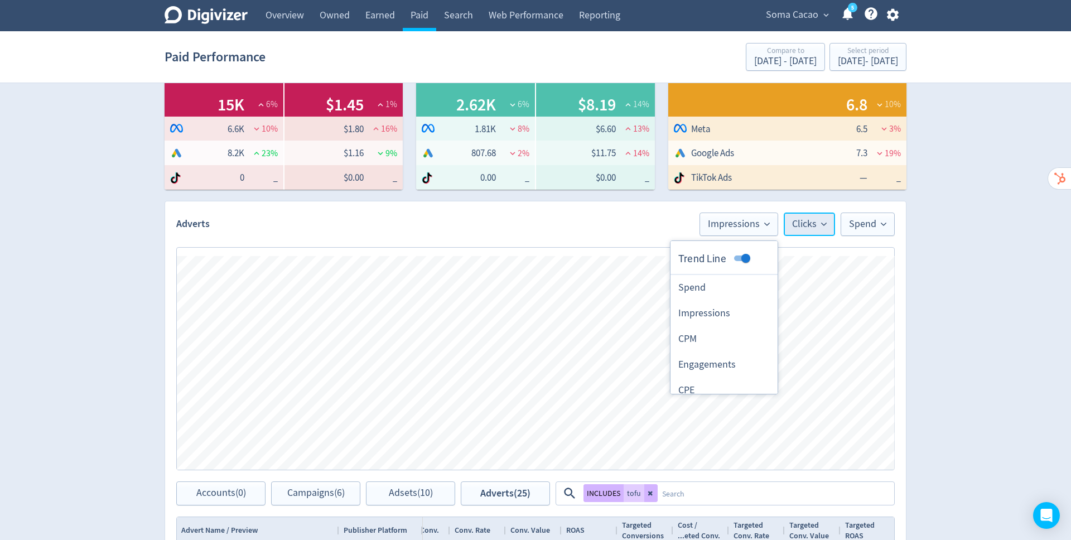
click at [811, 226] on span "Clicks" at bounding box center [809, 224] width 35 height 10
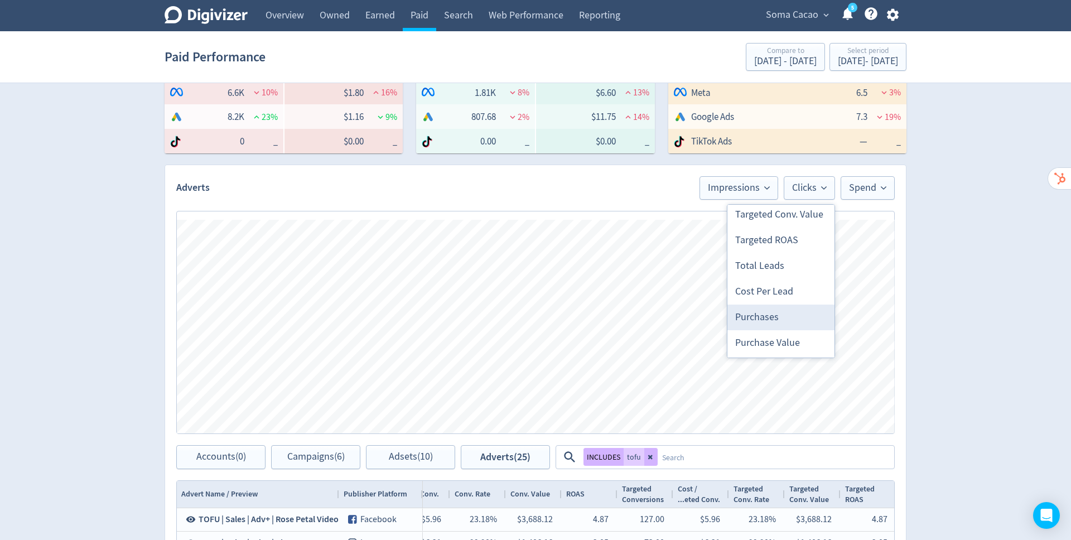
click at [775, 310] on li "Purchases" at bounding box center [780, 318] width 107 height 26
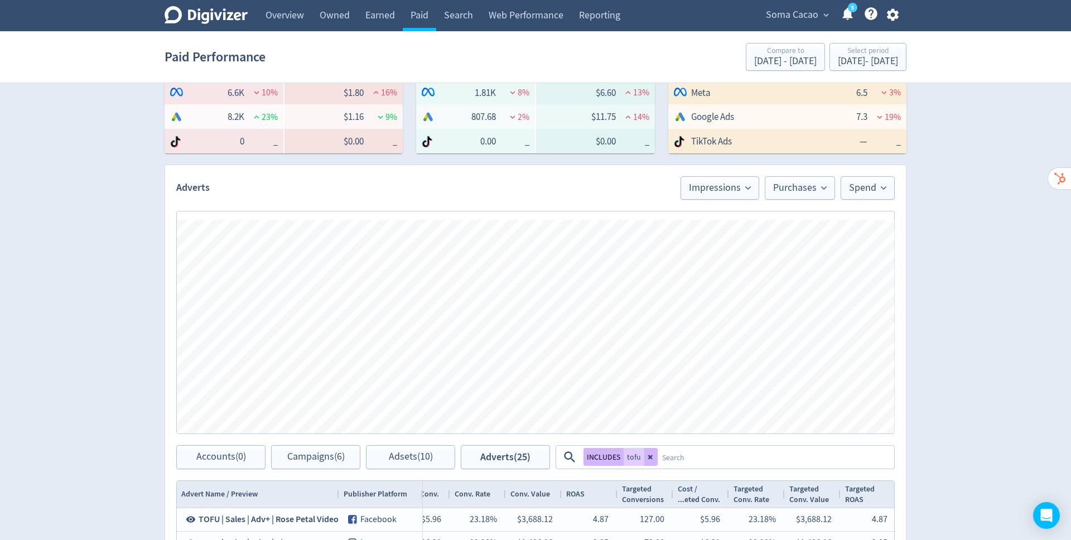
click at [895, 14] on icon "button" at bounding box center [892, 15] width 12 height 12
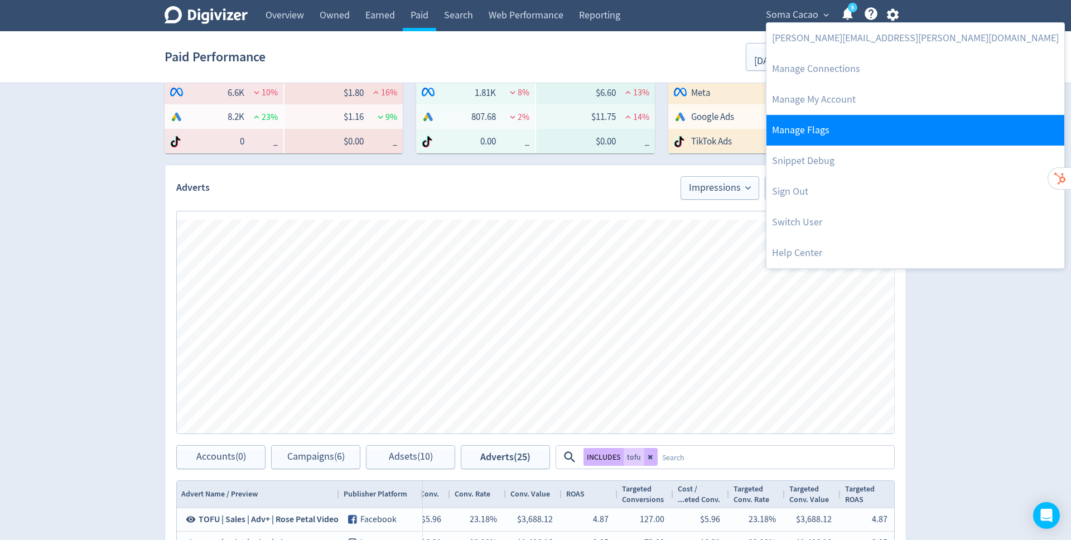
click at [869, 127] on link "Manage Flags" at bounding box center [916, 130] width 298 height 31
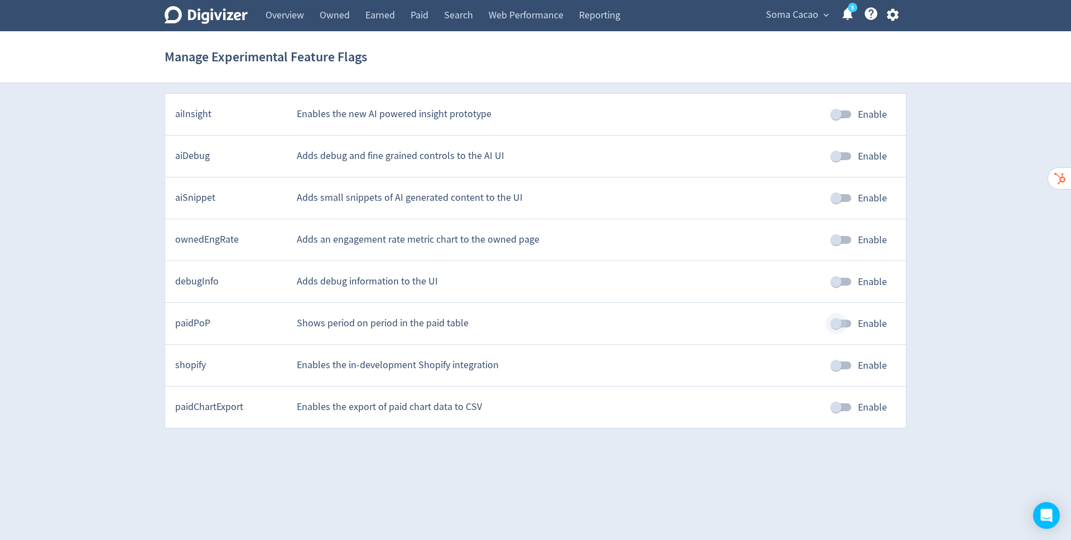
click at [840, 321] on input "Enable" at bounding box center [836, 323] width 64 height 21
checkbox input "true"
click at [417, 17] on link "Paid" at bounding box center [419, 15] width 33 height 31
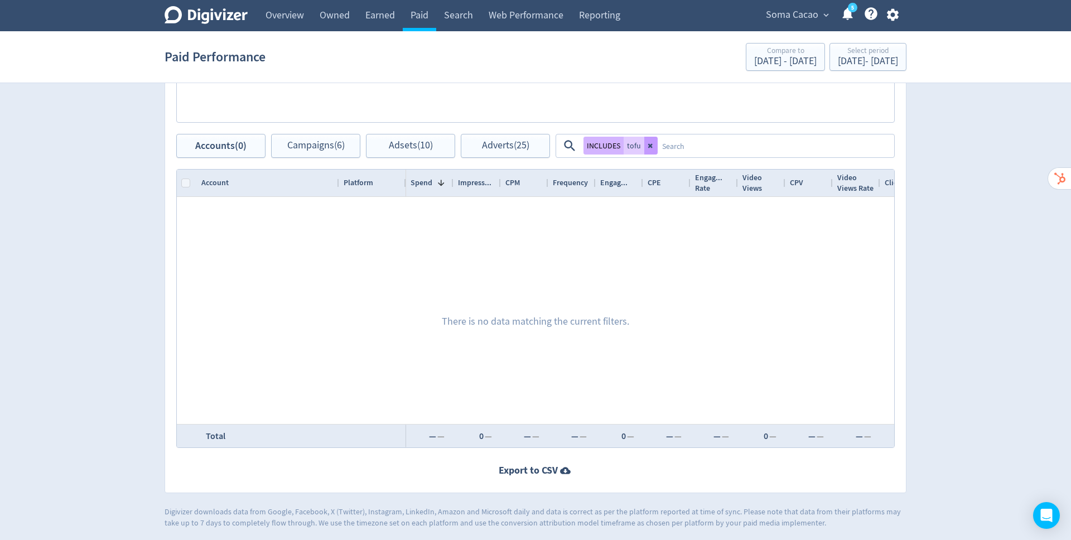
click at [649, 144] on icon at bounding box center [650, 146] width 4 height 4
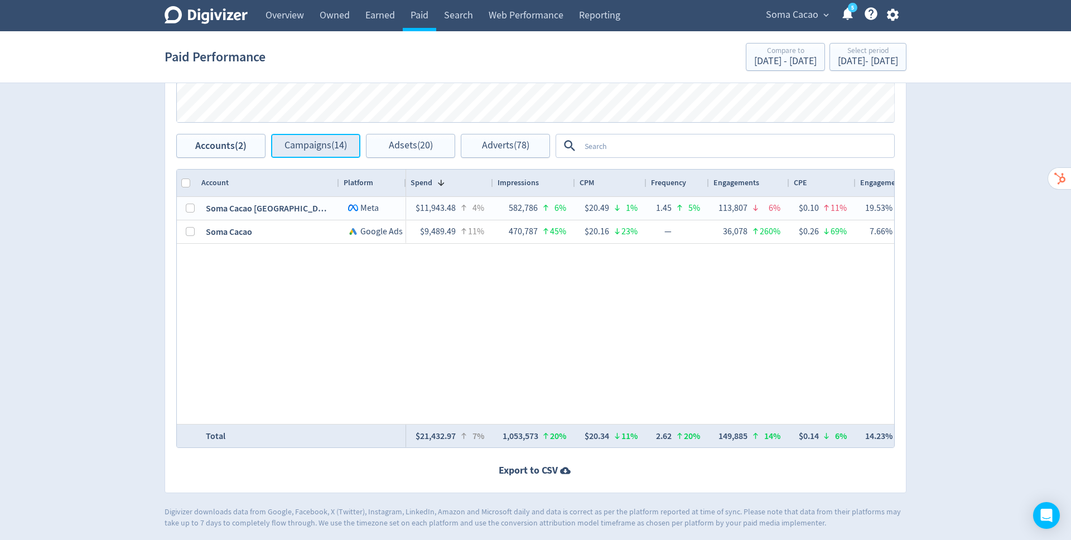
click at [321, 141] on span "Campaigns (14)" at bounding box center [316, 146] width 62 height 11
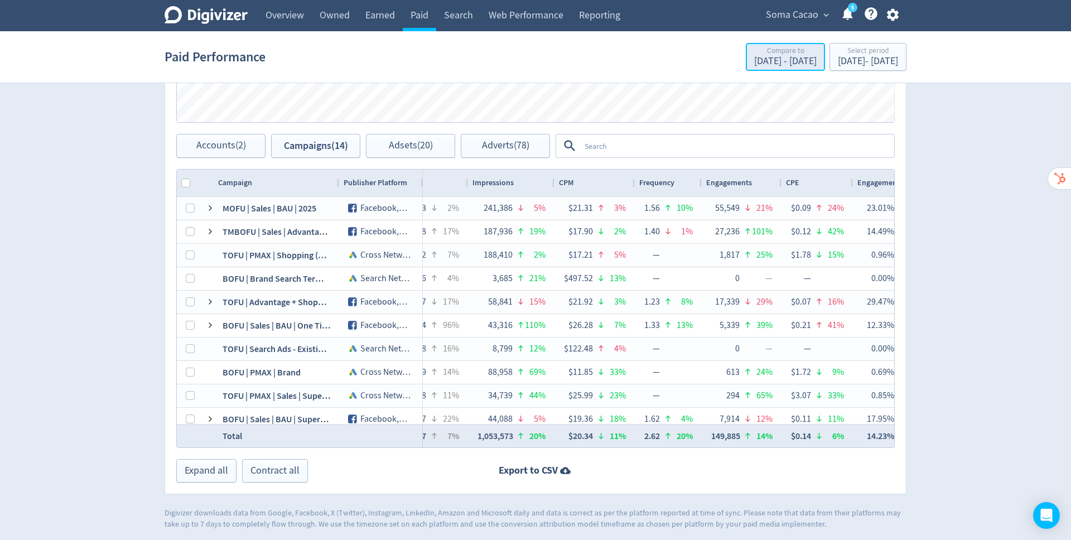
click at [754, 59] on div "[DATE] - [DATE]" at bounding box center [785, 61] width 62 height 10
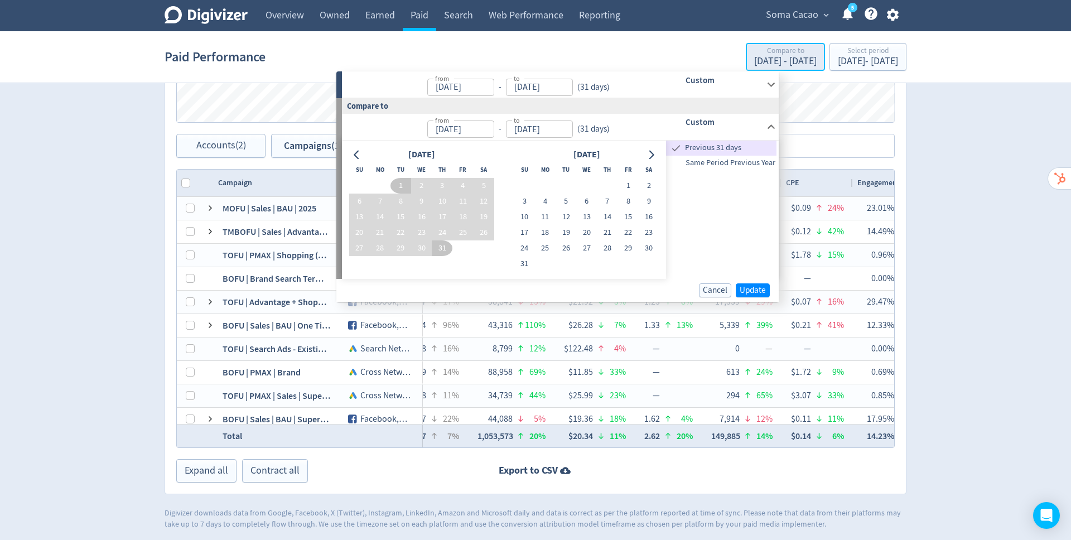
type input "[DATE]"
click at [754, 292] on span "Update" at bounding box center [753, 290] width 26 height 8
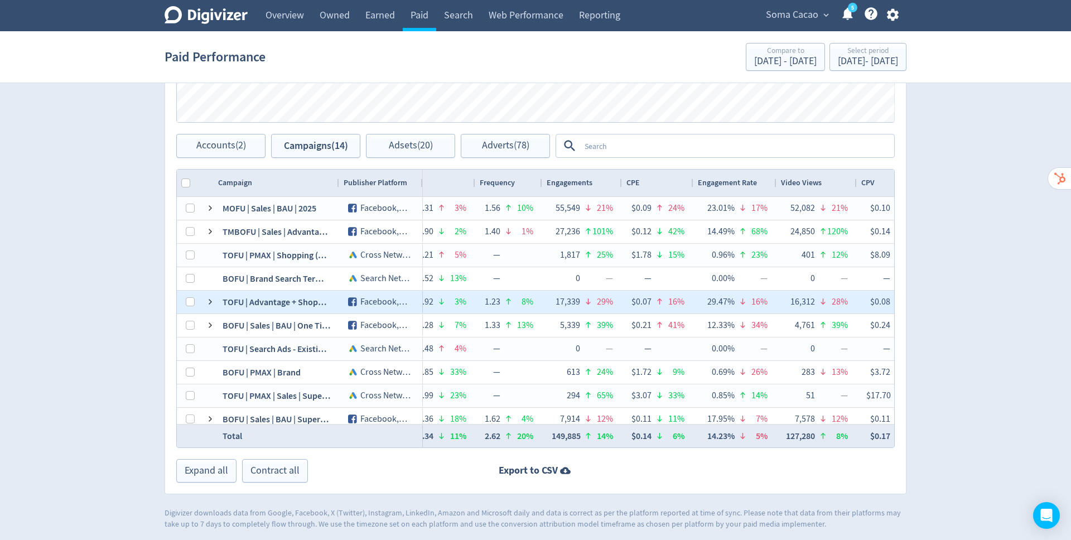
scroll to position [0, 402]
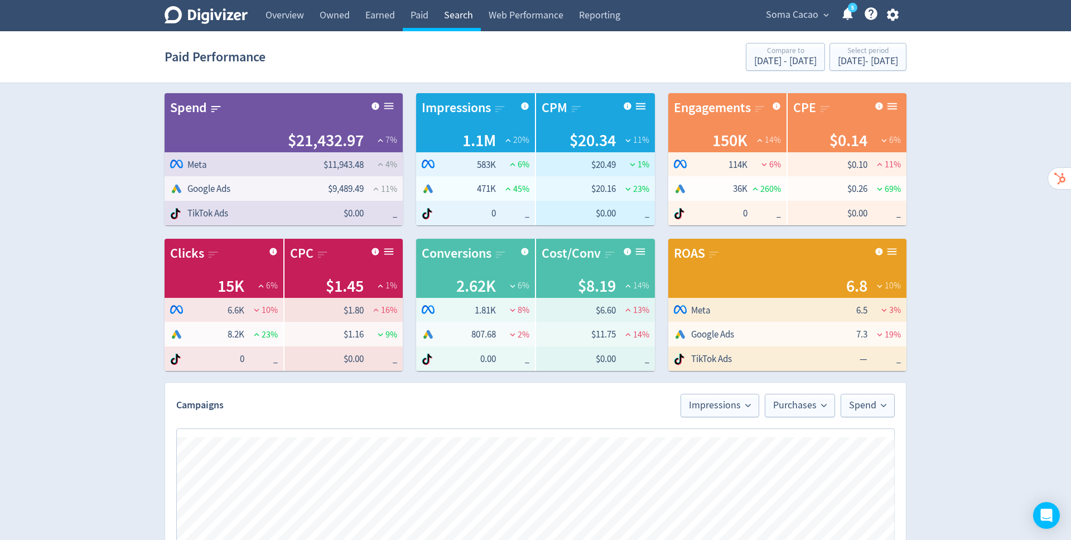
click at [457, 14] on link "Search" at bounding box center [458, 15] width 45 height 31
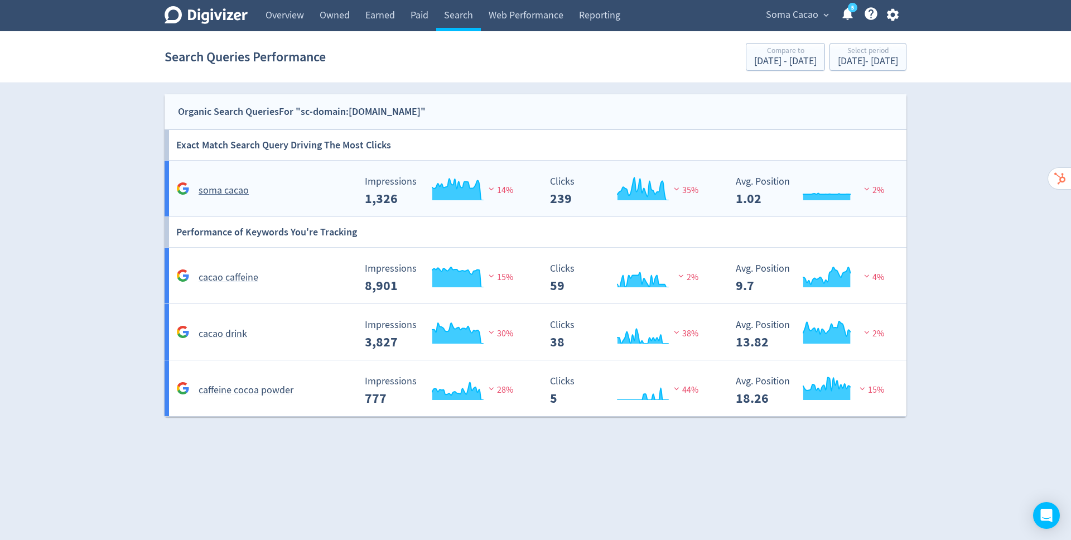
click at [235, 192] on h5 "soma cacao" at bounding box center [224, 190] width 50 height 13
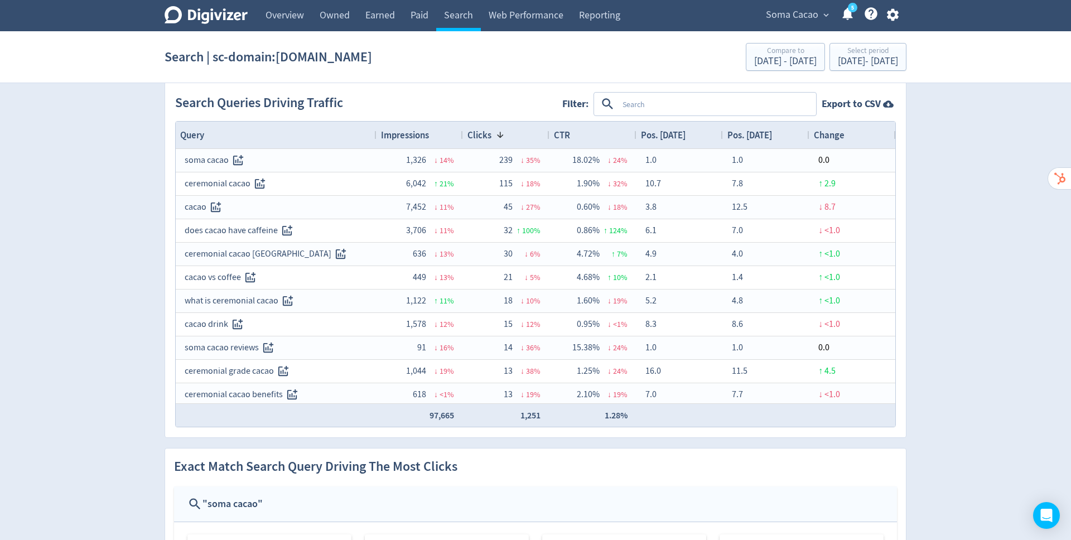
click at [727, 102] on textarea at bounding box center [716, 104] width 197 height 21
type textarea "what"
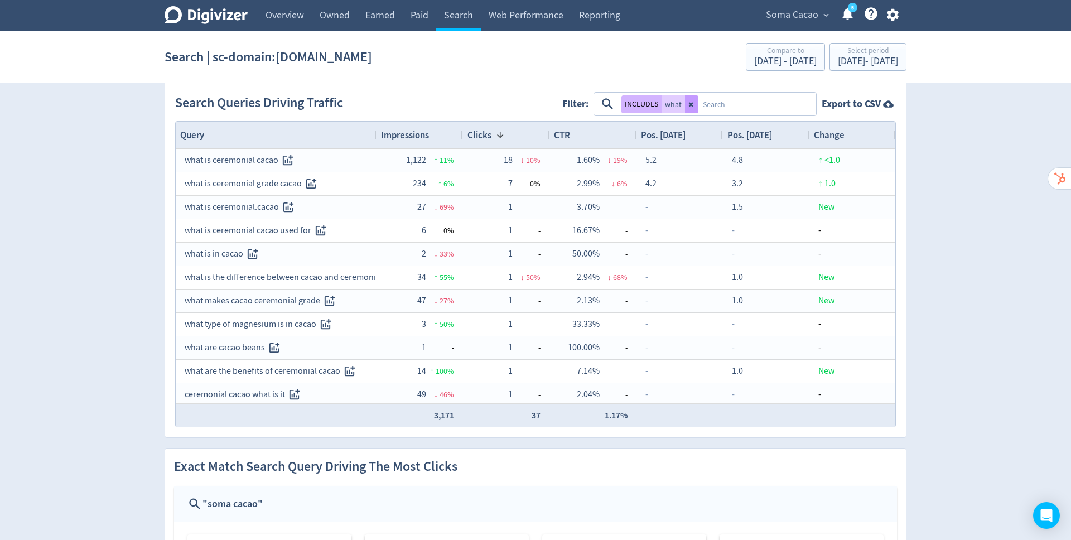
click at [689, 104] on icon at bounding box center [691, 104] width 4 height 4
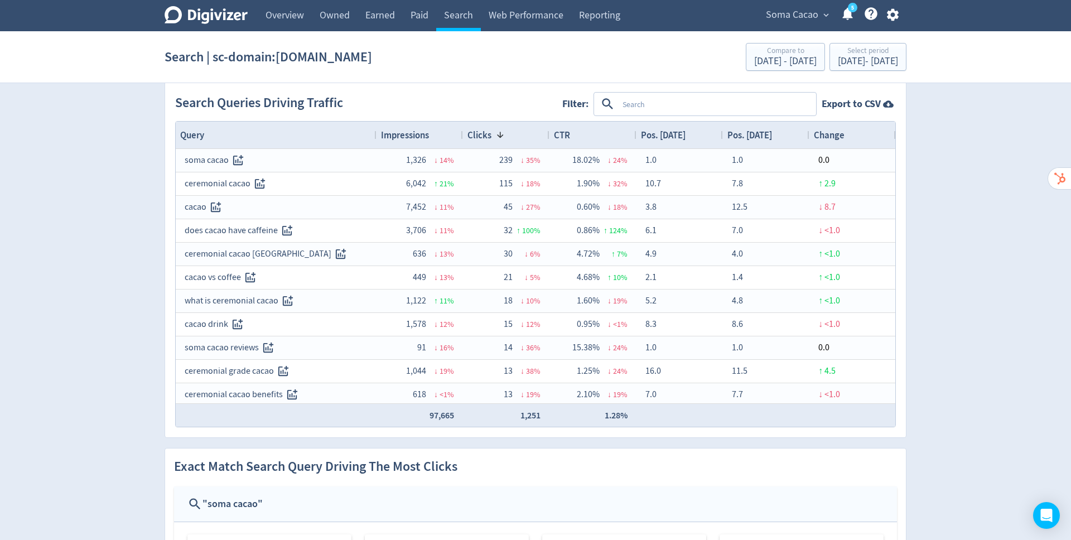
click at [681, 104] on textarea at bounding box center [716, 104] width 197 height 21
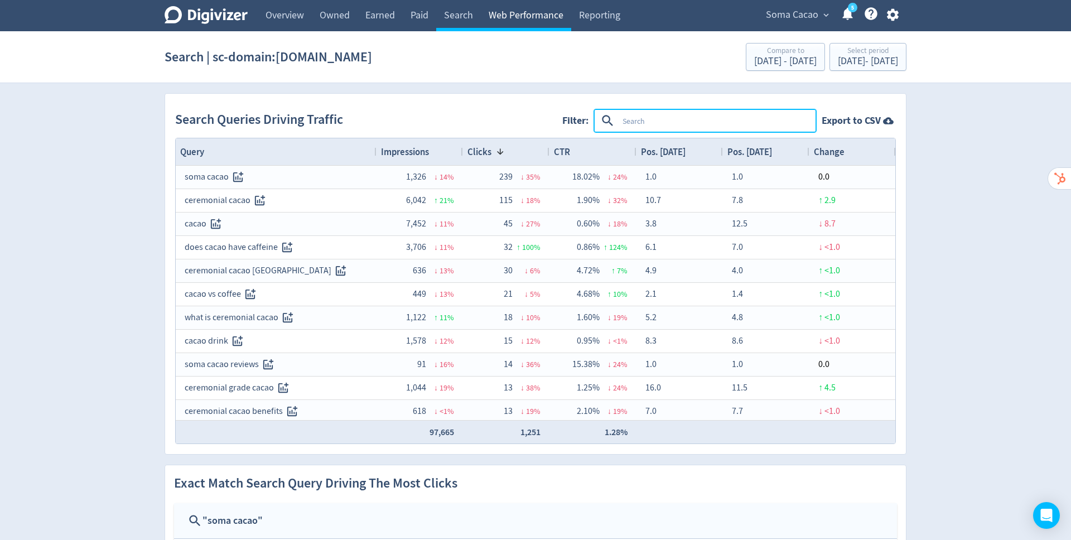
click at [533, 16] on link "Web Performance" at bounding box center [526, 15] width 90 height 31
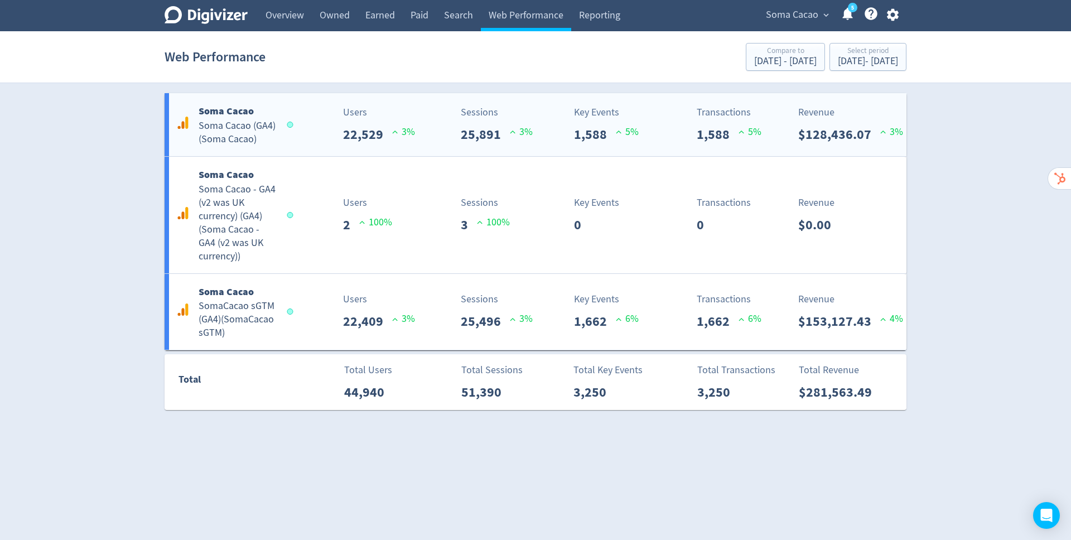
click at [498, 121] on div "Sessions 25,891 3 %" at bounding box center [497, 125] width 72 height 40
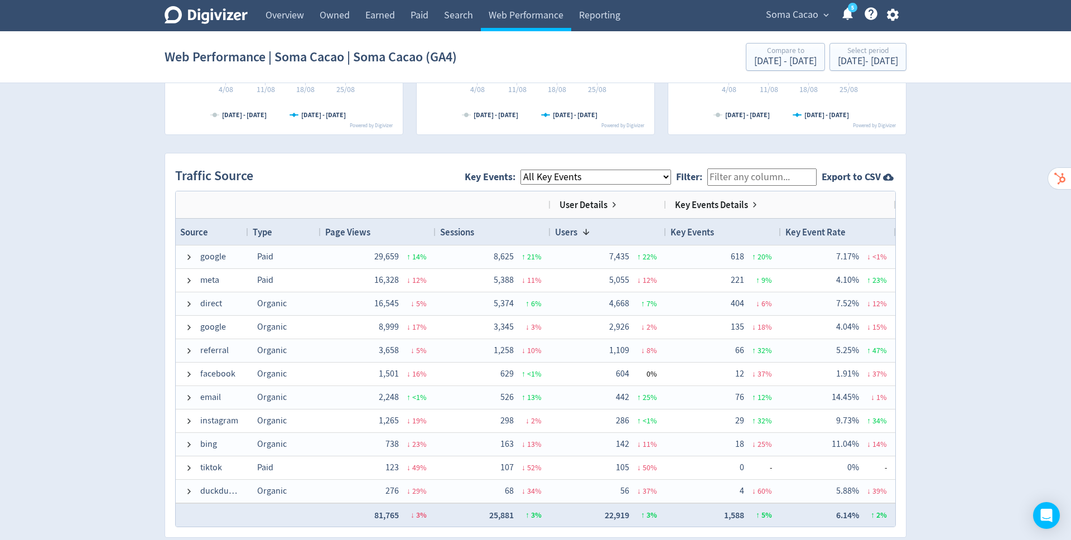
scroll to position [704, 0]
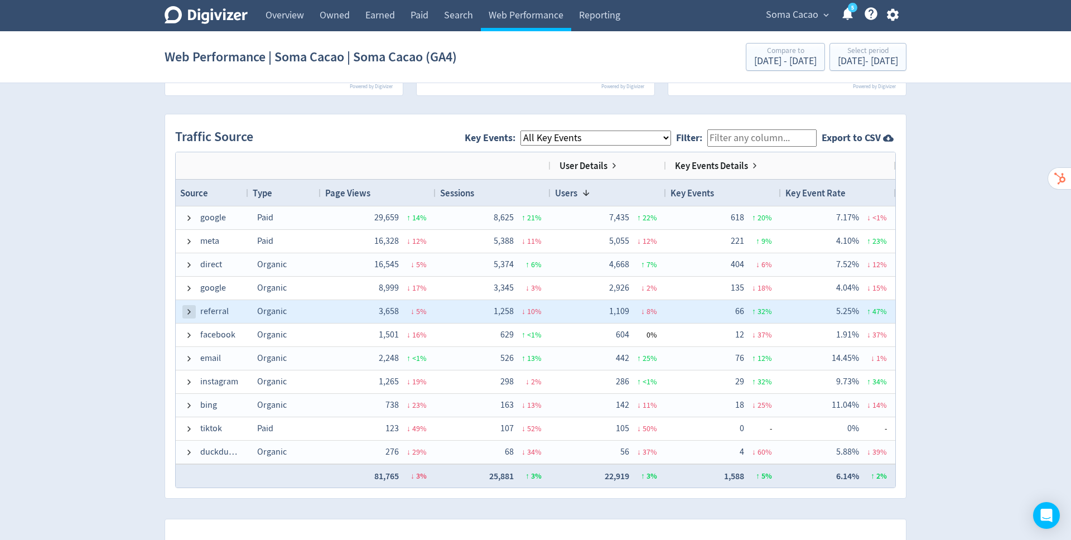
click at [189, 311] on span at bounding box center [189, 311] width 9 height 9
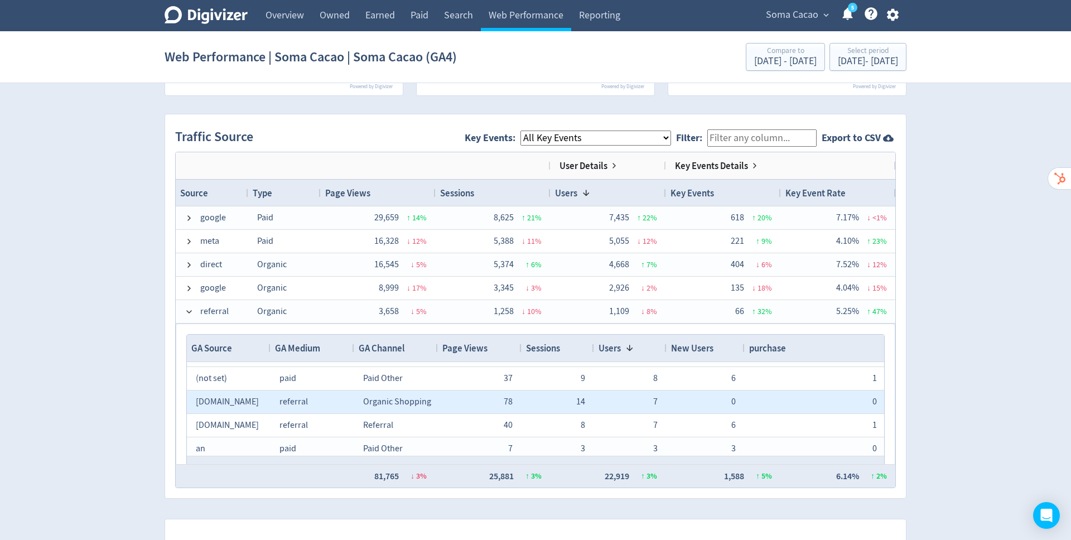
scroll to position [248, 0]
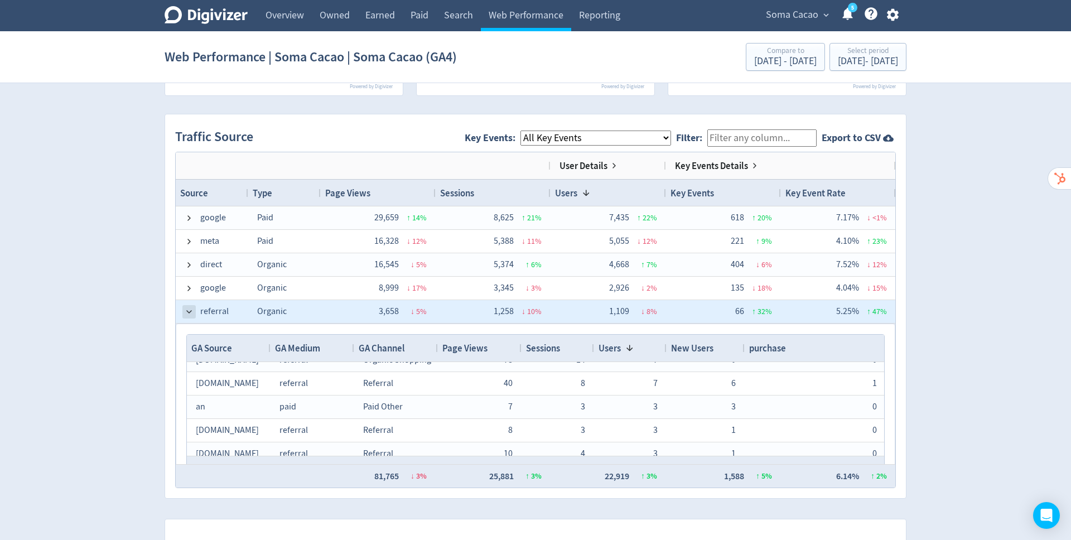
click at [189, 311] on span at bounding box center [189, 311] width 9 height 9
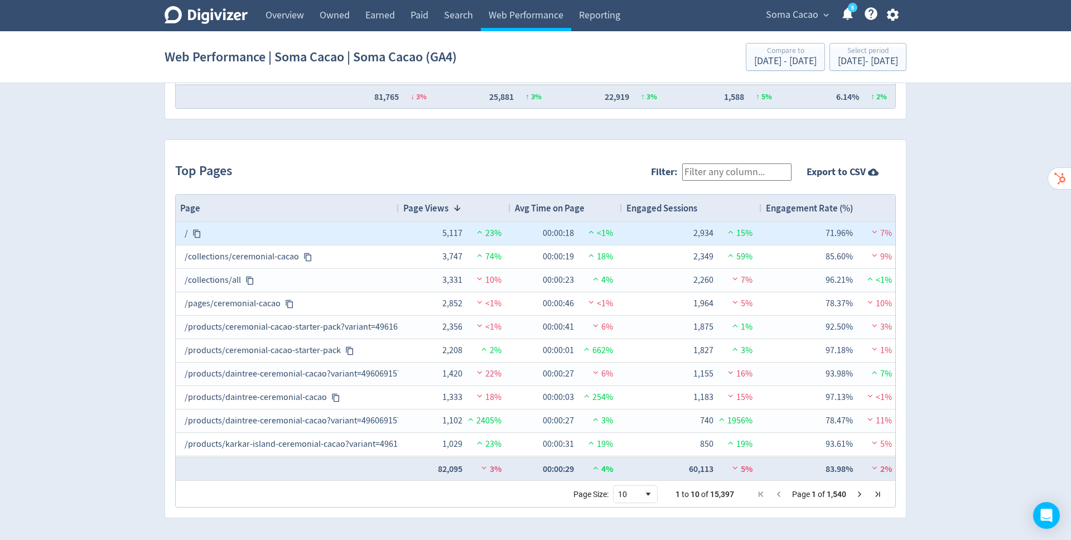
scroll to position [0, 4]
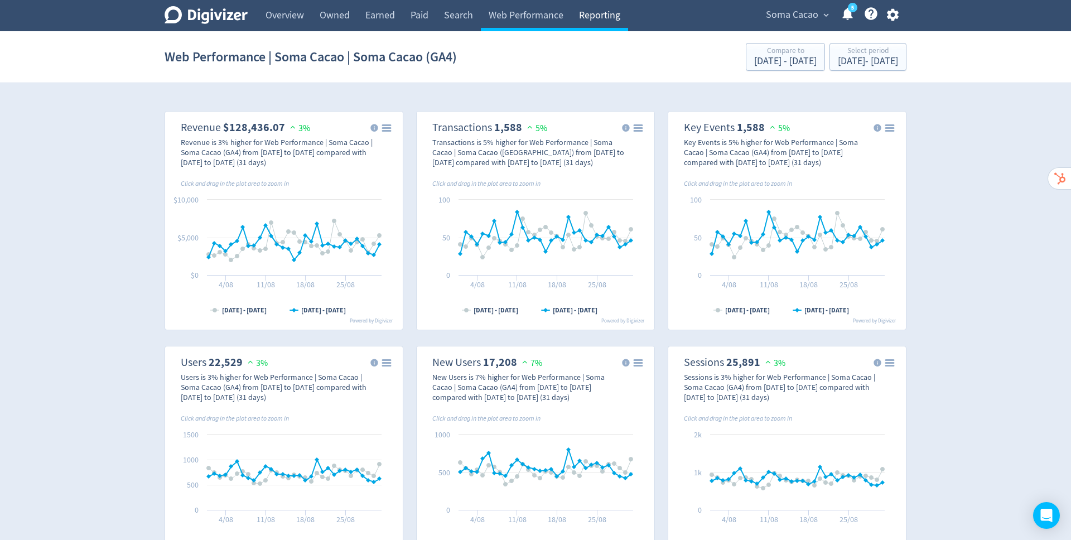
click at [589, 16] on link "Reporting" at bounding box center [599, 15] width 57 height 31
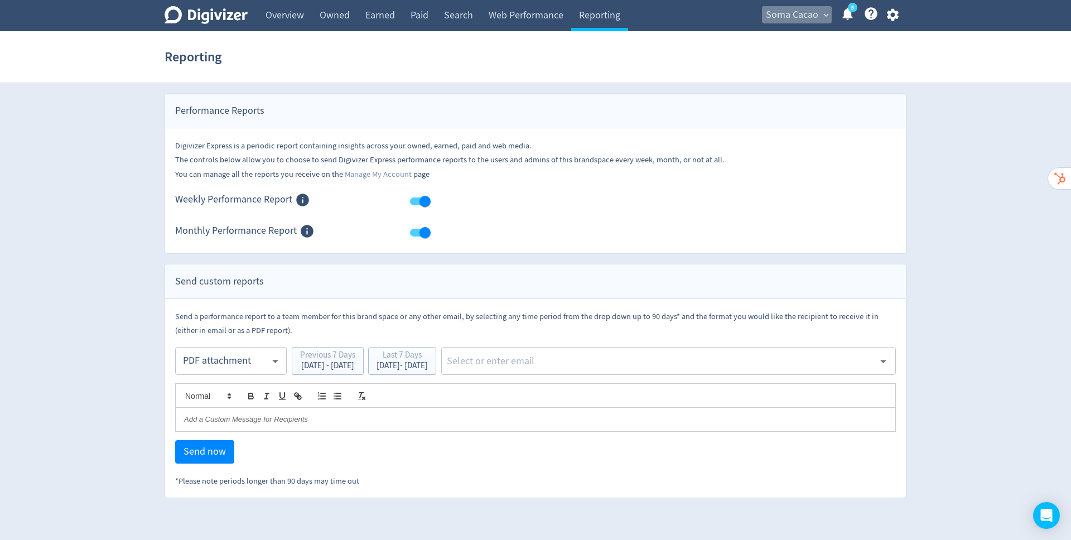
click at [796, 16] on span "Soma Cacao" at bounding box center [792, 15] width 52 height 18
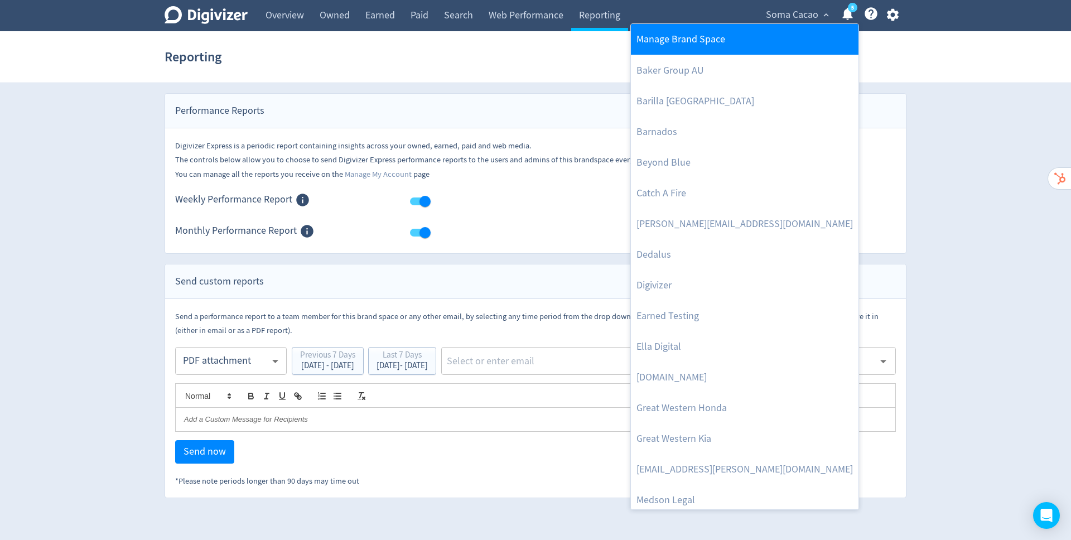
click at [735, 31] on link "Manage Brand Space" at bounding box center [745, 39] width 228 height 31
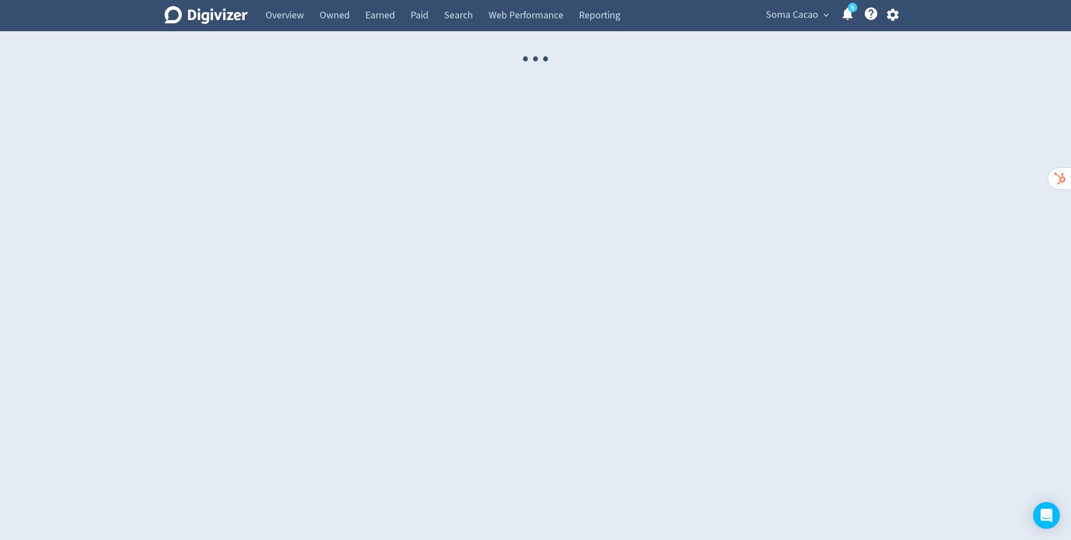
select select "USER"
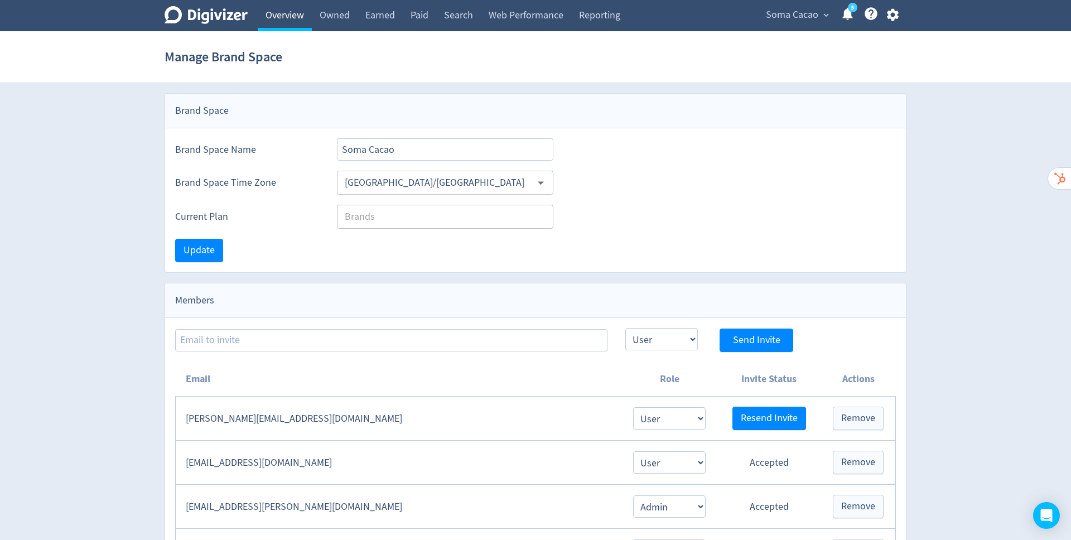
click at [296, 9] on link "Overview" at bounding box center [285, 15] width 54 height 31
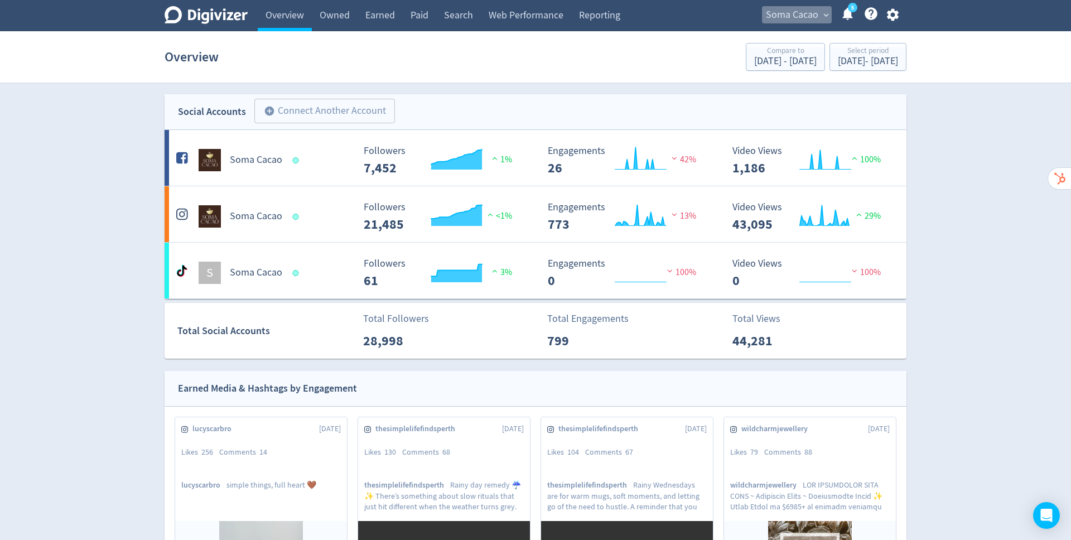
click at [825, 14] on span "expand_more" at bounding box center [826, 15] width 10 height 10
